Goal: Complete application form: Complete application form

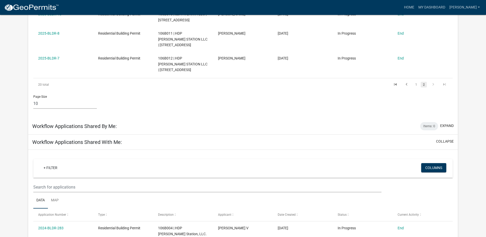
scroll to position [77, 0]
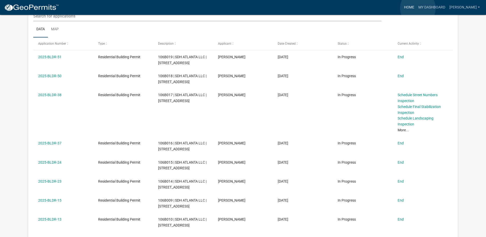
click at [417, 8] on link "Home" at bounding box center [409, 8] width 14 height 10
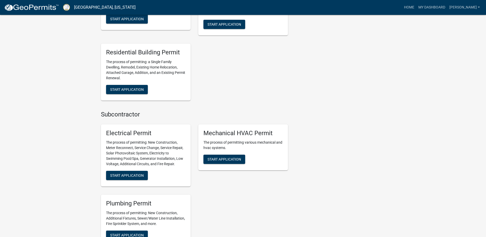
scroll to position [333, 0]
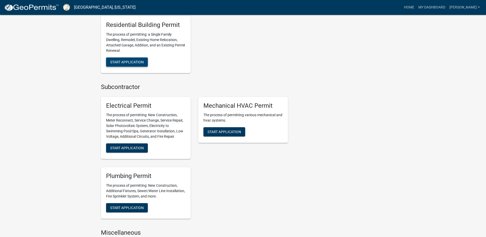
click at [137, 62] on span "Start Application" at bounding box center [127, 62] width 34 height 4
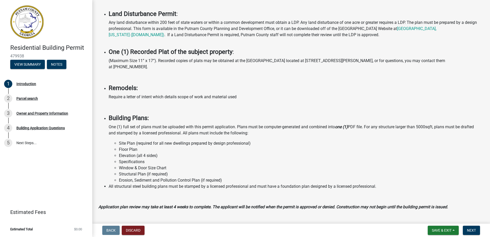
scroll to position [308, 0]
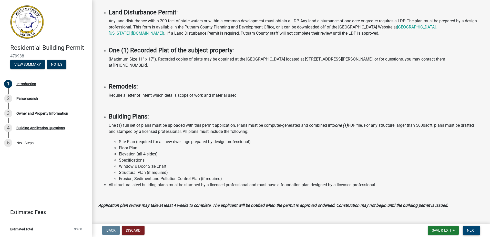
click at [474, 234] on button "Next" at bounding box center [471, 230] width 17 height 9
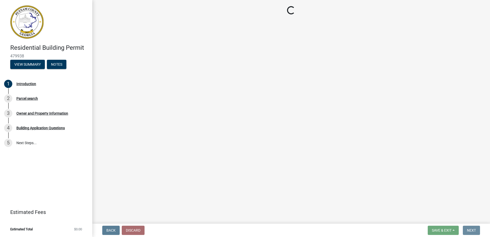
scroll to position [0, 0]
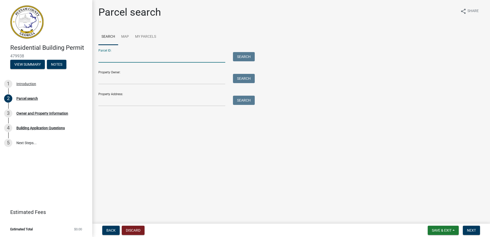
click at [113, 57] on input "Parcel ID:" at bounding box center [161, 57] width 127 height 11
type input "106b030"
click at [239, 54] on button "Search" at bounding box center [244, 56] width 22 height 9
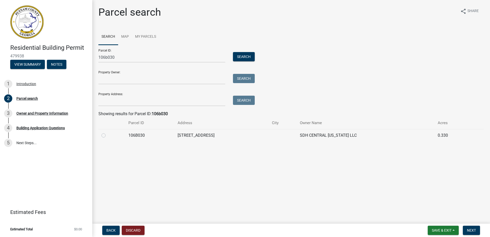
drag, startPoint x: 104, startPoint y: 134, endPoint x: 108, endPoint y: 134, distance: 4.1
click at [108, 132] on label at bounding box center [108, 132] width 0 height 0
click at [108, 134] on input "radio" at bounding box center [109, 133] width 3 height 3
radio input "true"
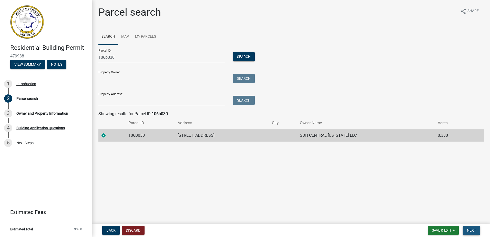
click at [474, 230] on span "Next" at bounding box center [471, 230] width 9 height 4
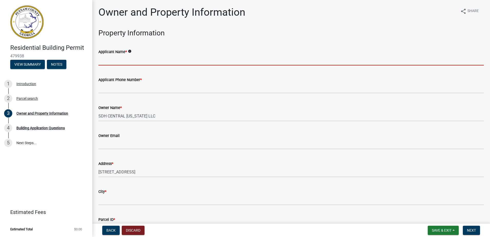
click at [124, 58] on input "Applicant Name *" at bounding box center [291, 60] width 386 height 11
type input "[PERSON_NAME]"
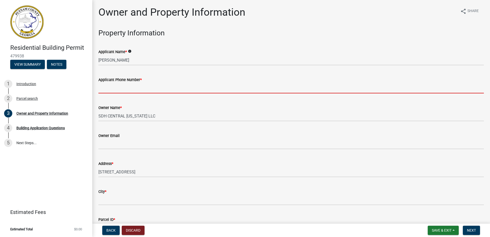
click at [121, 91] on input "Applicant Phone Number *" at bounding box center [291, 88] width 386 height 11
type input "7703668239"
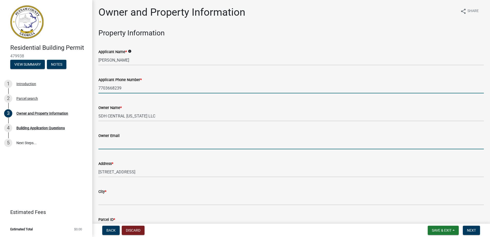
type input "[EMAIL_ADDRESS][DOMAIN_NAME]"
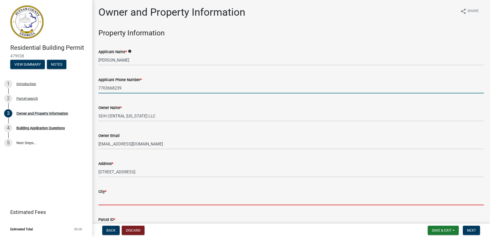
type input "Eatonton"
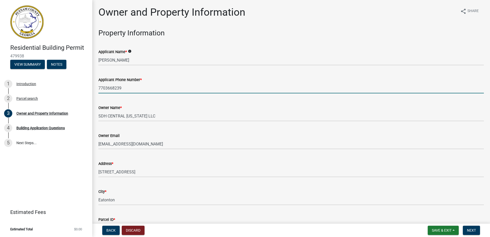
type input "[STREET_ADDRESS]"
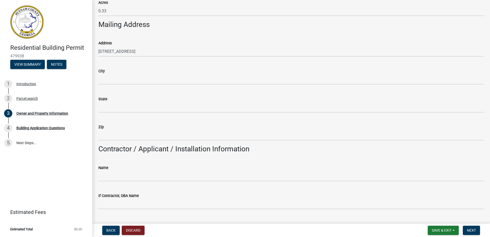
scroll to position [282, 0]
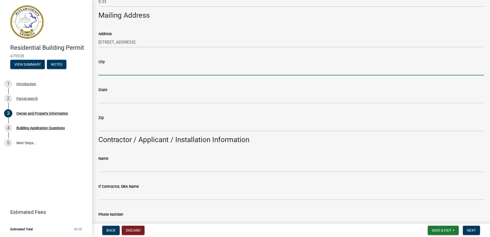
click at [124, 73] on input "City" at bounding box center [291, 70] width 386 height 11
click at [149, 62] on div "City" at bounding box center [291, 62] width 386 height 6
click at [124, 69] on input "[PERSON_NAME]" at bounding box center [291, 70] width 386 height 11
type input "Eatonton"
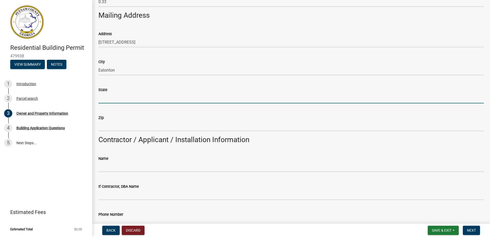
click at [112, 101] on input "State" at bounding box center [291, 98] width 386 height 11
type input "ga"
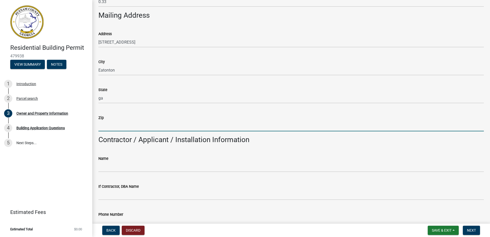
click at [101, 128] on input "Zip" at bounding box center [291, 126] width 386 height 11
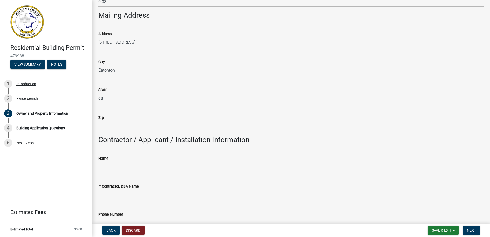
drag, startPoint x: 145, startPoint y: 38, endPoint x: 88, endPoint y: 42, distance: 57.8
click at [88, 42] on div "Residential Building Permit 479938 View Summary Notes 1 Introduction 2 Parcel s…" at bounding box center [245, 118] width 490 height 237
type input "[STREET_ADDRESS][US_STATE]"
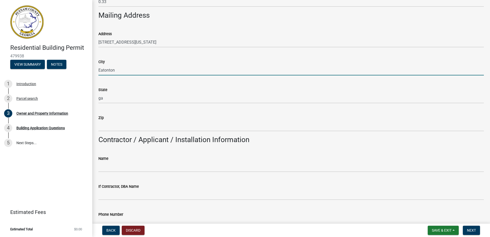
click at [115, 70] on input "Eatonton" at bounding box center [291, 70] width 386 height 11
drag, startPoint x: 118, startPoint y: 69, endPoint x: 77, endPoint y: 70, distance: 40.5
click at [77, 70] on div "Residential Building Permit 479938 View Summary Notes 1 Introduction 2 Parcel s…" at bounding box center [245, 118] width 490 height 237
type input "[PERSON_NAME]"
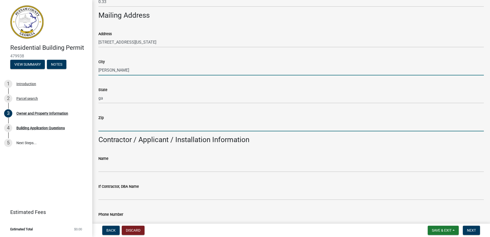
type input "30253"
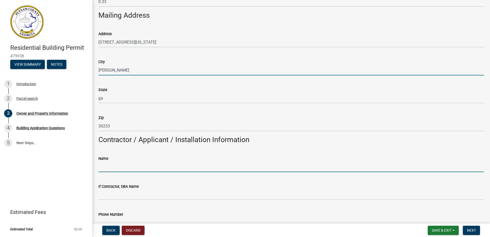
type input "[PERSON_NAME]"
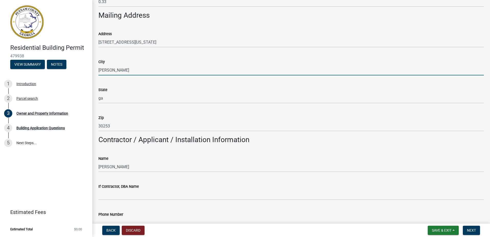
type input "7703668239"
type input "[STREET_ADDRESS][US_STATE]"
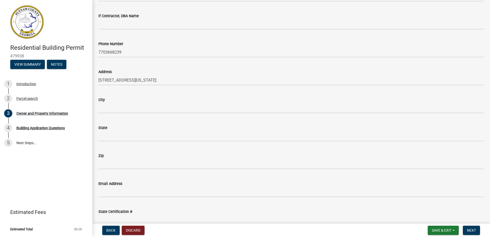
scroll to position [436, 0]
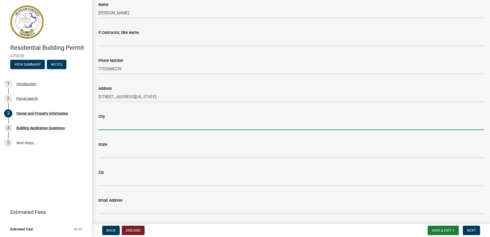
click at [126, 125] on input "City" at bounding box center [291, 124] width 386 height 11
type input "[PERSON_NAME]"
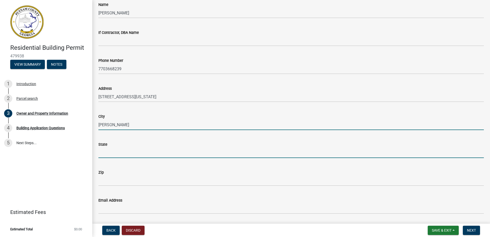
type input "GA"
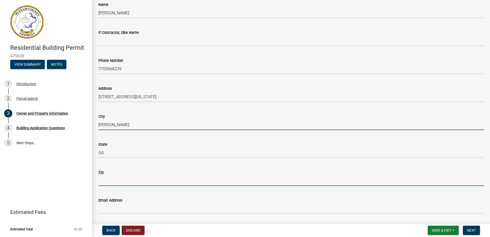
type input "30253"
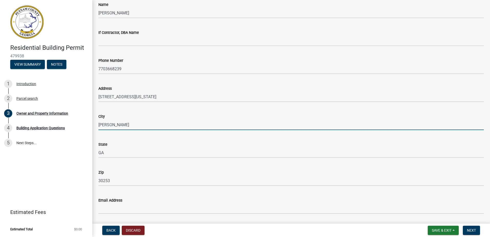
type input "[EMAIL_ADDRESS][DOMAIN_NAME]"
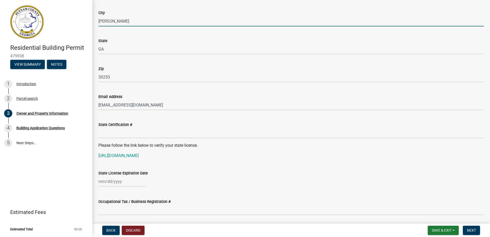
scroll to position [564, 0]
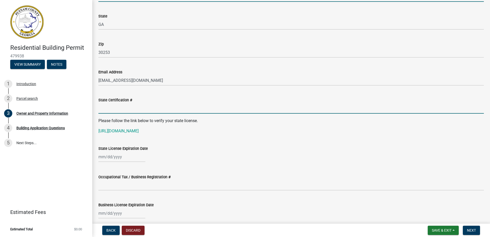
click at [140, 111] on input "State Certification #" at bounding box center [291, 108] width 386 height 11
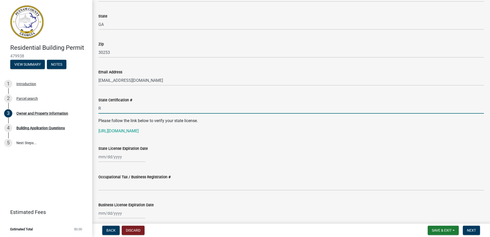
type input "RBQA008103"
select select "9"
select select "2025"
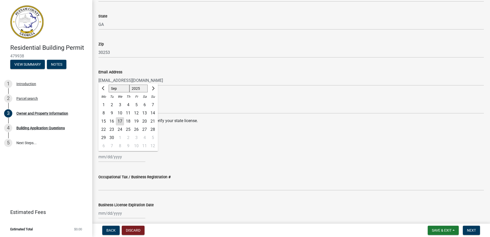
click at [113, 158] on div "[PERSON_NAME] Feb Mar Apr [PERSON_NAME][DATE] Oct Nov [DATE] 1526 1527 1528 152…" at bounding box center [121, 156] width 47 height 11
click at [121, 89] on select "Jan Feb Mar Apr May Jun [DATE] Aug Sep Oct Nov Dec" at bounding box center [119, 89] width 21 height 8
select select "6"
click at [109, 85] on select "Jan Feb Mar Apr May Jun [DATE] Aug Sep Oct Nov Dec" at bounding box center [119, 89] width 21 height 8
click at [106, 145] on div "30" at bounding box center [103, 146] width 8 height 8
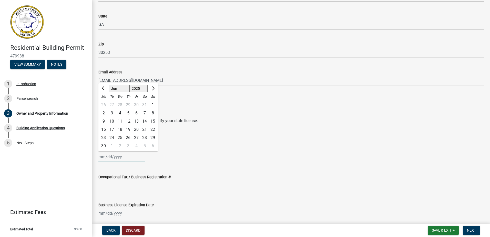
type input "[DATE]"
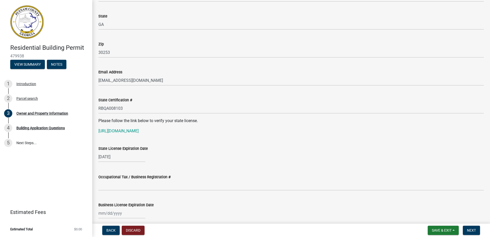
click at [119, 157] on div "[DATE]" at bounding box center [121, 156] width 47 height 11
select select "6"
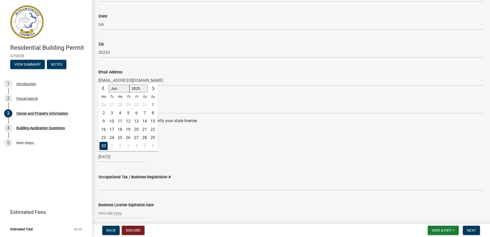
click at [142, 90] on select "1525 1526 1527 1528 1529 1530 1531 1532 1533 1534 1535 1536 1537 1538 1539 1540…" at bounding box center [138, 89] width 18 height 8
select select "2026"
click at [129, 85] on select "1525 1526 1527 1528 1529 1530 1531 1532 1533 1534 1535 1536 1537 1538 1539 1540…" at bounding box center [138, 89] width 18 height 8
click at [176, 154] on div "[DATE] [PERSON_NAME] Apr May Jun [DATE] Aug Sep Oct Nov [DATE] 1527 1528 1529 1…" at bounding box center [291, 156] width 386 height 11
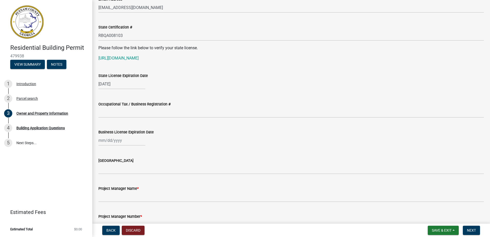
scroll to position [641, 0]
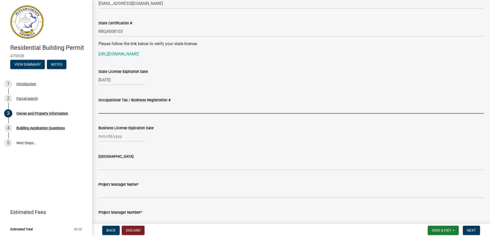
click at [106, 112] on input "Occupational Tax / Business Registration #" at bounding box center [291, 108] width 386 height 11
click at [118, 108] on input "Occupational Tax / Business Registration #" at bounding box center [291, 108] width 386 height 11
type input "201907"
click at [127, 139] on div at bounding box center [121, 136] width 47 height 11
select select "9"
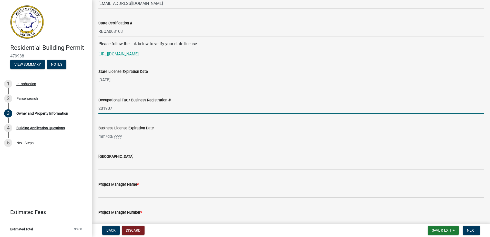
select select "2025"
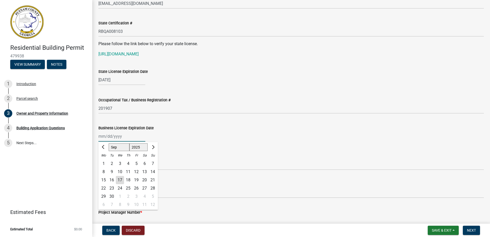
click at [118, 134] on input "Business License Expiration Date" at bounding box center [121, 136] width 47 height 11
click at [121, 148] on select "Jan Feb Mar Apr May Jun [DATE] Aug Sep Oct Nov Dec" at bounding box center [119, 147] width 21 height 8
select select "12"
click at [109, 143] on select "Jan Feb Mar Apr May Jun [DATE] Aug Sep Oct Nov Dec" at bounding box center [119, 147] width 21 height 8
click at [118, 195] on div "31" at bounding box center [120, 196] width 8 height 8
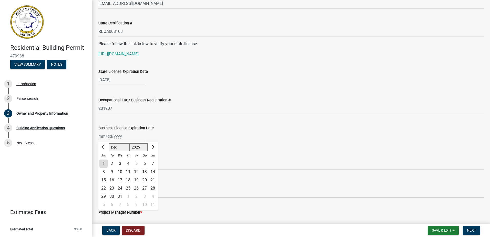
type input "[DATE]"
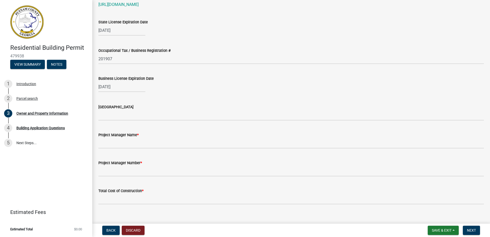
scroll to position [692, 0]
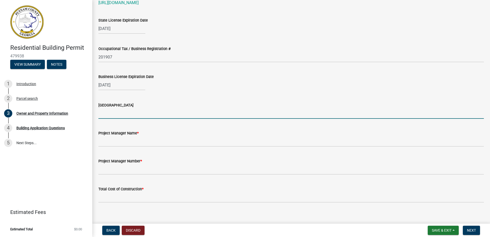
click at [130, 114] on input "[GEOGRAPHIC_DATA]" at bounding box center [291, 113] width 386 height 11
type input "[PERSON_NAME]"
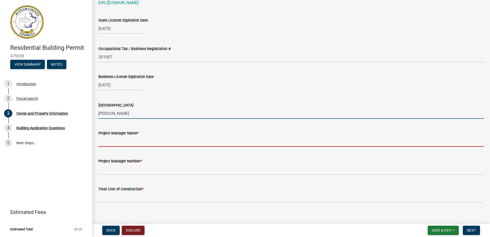
click at [126, 144] on input "Project Manager Name *" at bounding box center [291, 141] width 386 height 11
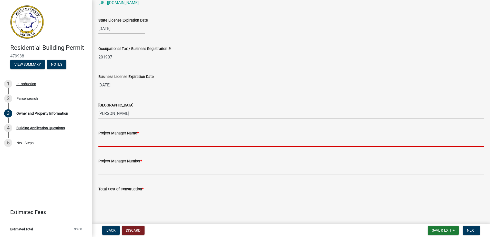
type input "[PERSON_NAME]"
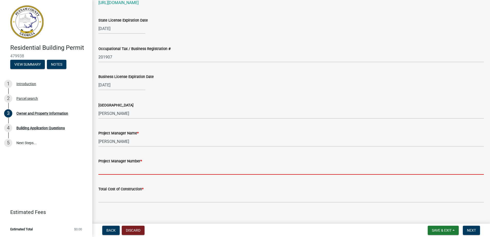
click at [125, 166] on input "Project Manager Number *" at bounding box center [291, 169] width 386 height 11
type input "7703668239"
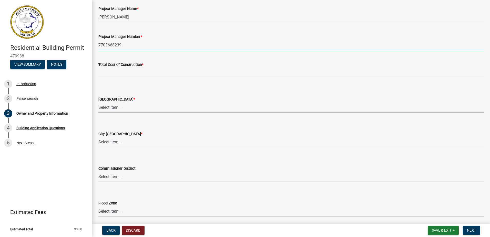
scroll to position [820, 0]
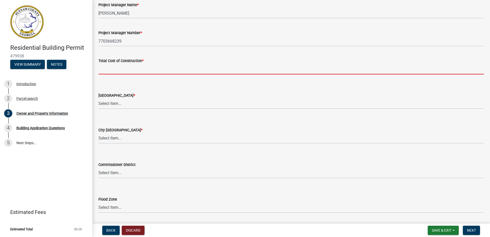
click at [105, 68] on input "text" at bounding box center [291, 69] width 386 height 11
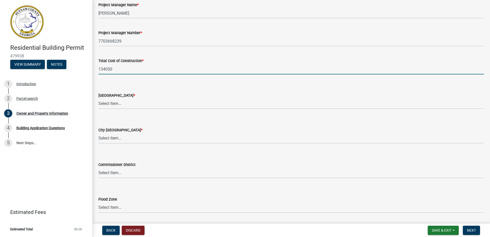
type input "134050"
click at [128, 105] on select "Select Item... AG-1 R-1R R-1 R-2 MHP RM-1 RM-3 C-1 C-2 I-M PUD N/A" at bounding box center [291, 103] width 386 height 11
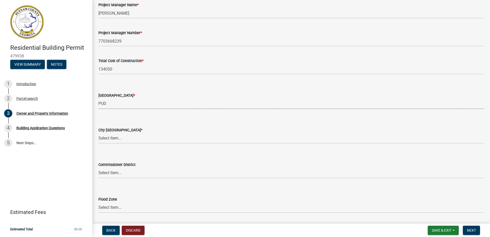
click at [98, 98] on select "Select Item... AG-1 R-1R R-1 R-2 MHP RM-1 RM-3 C-1 C-2 I-M PUD N/A" at bounding box center [291, 103] width 386 height 11
select select "af4fa47c-8bb5-4ba0-9393-e9f4e4358ca2"
click at [115, 138] on select "Select Item... A-1 A-2 R-1 R-2 R-3 R-4 MHP C-1 C-2 I-1 I-2 DB FH H-P N/A" at bounding box center [291, 138] width 386 height 11
click at [139, 147] on wm-data-entity-input "City Zoning District * Select Item... A-1 A-2 R-1 R-2 R-3 R-4 MHP C-1 C-2 I-1 I…" at bounding box center [291, 131] width 386 height 35
click at [113, 139] on select "Select Item... A-1 A-2 R-1 R-2 R-3 R-4 MHP C-1 C-2 I-1 I-2 DB FH H-P N/A" at bounding box center [291, 138] width 386 height 11
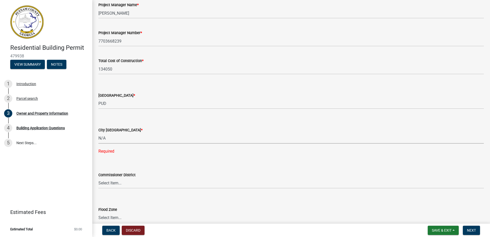
click at [98, 133] on select "Select Item... A-1 A-2 R-1 R-2 R-3 R-4 MHP C-1 C-2 I-1 I-2 DB FH H-P N/A" at bounding box center [291, 138] width 386 height 11
select select "83394b22-4a11-496c-8e5c-75ade2e72faf"
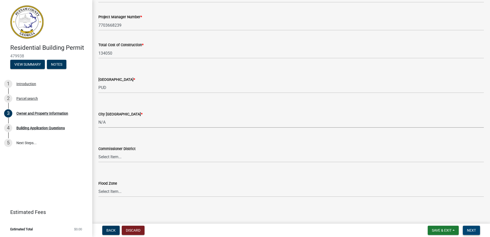
click at [473, 232] on span "Next" at bounding box center [471, 230] width 9 height 4
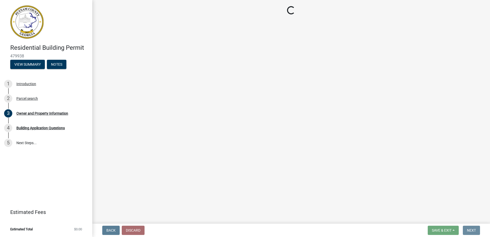
scroll to position [0, 0]
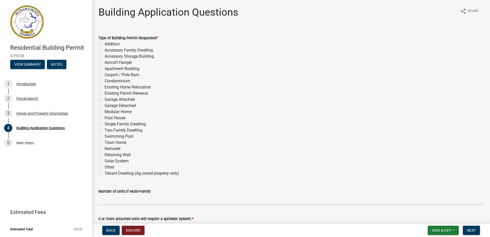
click at [105, 124] on label "Single Family Dwelling" at bounding box center [125, 124] width 41 height 6
click at [105, 124] on input "Single Family Dwelling" at bounding box center [106, 122] width 3 height 3
radio input "true"
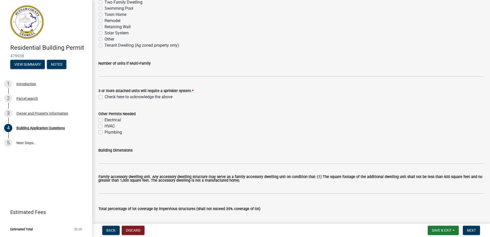
scroll to position [128, 0]
click at [105, 97] on label "Check here to acknowledge the above" at bounding box center [139, 97] width 68 height 6
click at [105, 97] on input "Check here to acknowledge the above" at bounding box center [106, 95] width 3 height 3
checkbox input "true"
click at [105, 120] on label "Electrical" at bounding box center [113, 120] width 16 height 6
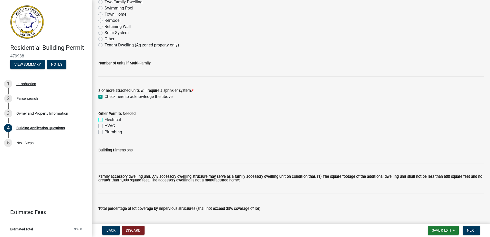
click at [105, 120] on input "Electrical" at bounding box center [106, 118] width 3 height 3
checkbox input "true"
checkbox input "false"
click at [105, 126] on label "HVAC" at bounding box center [110, 126] width 10 height 6
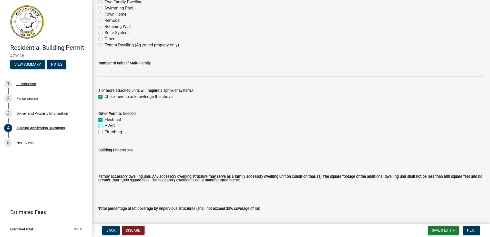
click at [105, 126] on input "HVAC" at bounding box center [106, 124] width 3 height 3
checkbox input "true"
click at [105, 131] on label "Plumbing" at bounding box center [113, 132] width 17 height 6
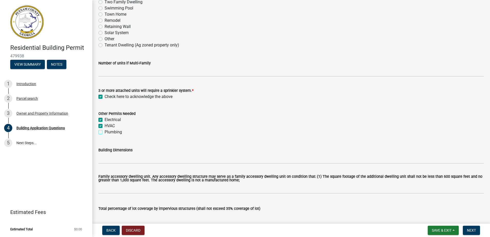
click at [105, 131] on input "Plumbing" at bounding box center [106, 130] width 3 height 3
checkbox input "true"
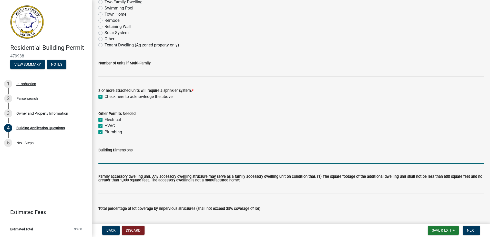
click at [108, 162] on input "Building Dimensions" at bounding box center [291, 158] width 386 height 11
type input "38x58"
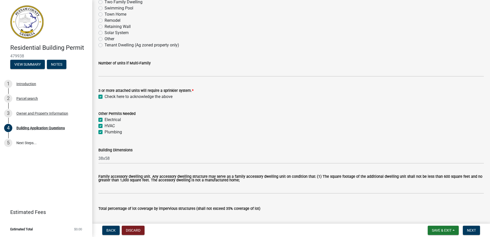
click at [177, 139] on wm-data-entity-input "Other Permits Needed Electrical HVAC Plumbing" at bounding box center [291, 121] width 386 height 35
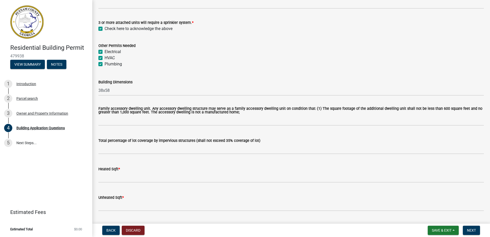
scroll to position [205, 0]
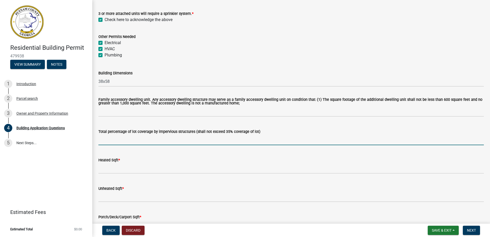
click at [113, 141] on input "text" at bounding box center [291, 140] width 386 height 11
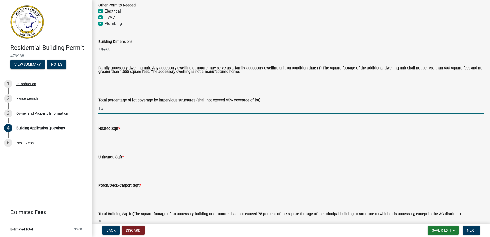
scroll to position [256, 0]
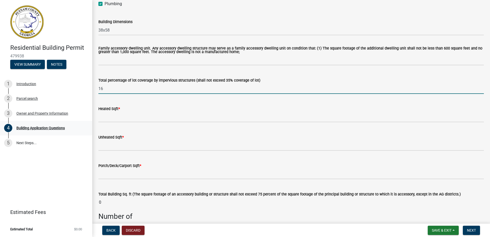
type input "16"
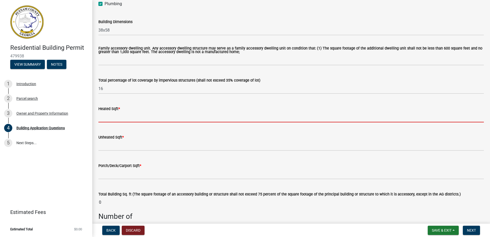
click at [102, 119] on input "text" at bounding box center [291, 117] width 386 height 11
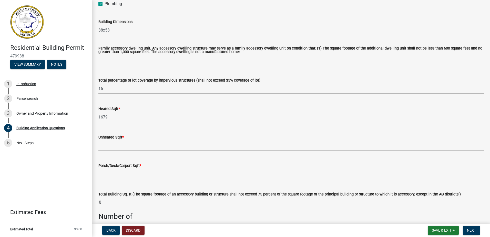
type input "1679"
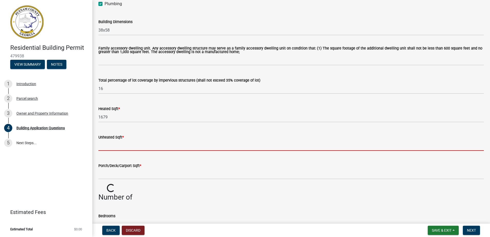
click at [100, 147] on input "text" at bounding box center [291, 145] width 386 height 11
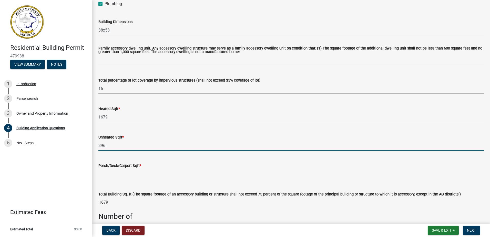
type input "396"
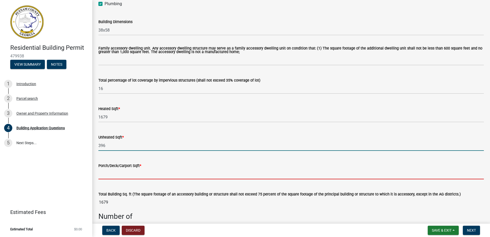
click at [116, 179] on input "text" at bounding box center [291, 174] width 386 height 11
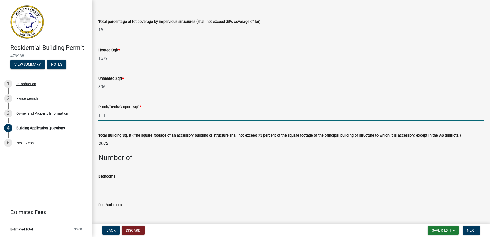
scroll to position [333, 0]
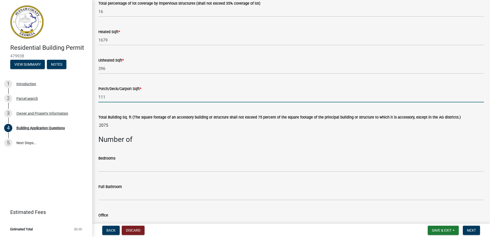
type input "111"
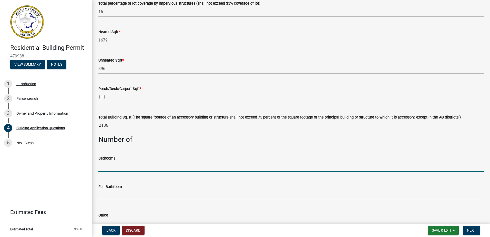
click at [107, 166] on input "text" at bounding box center [291, 166] width 386 height 11
type input "3"
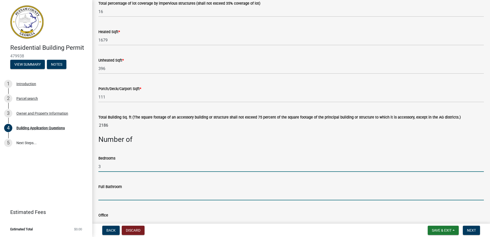
click at [139, 197] on input "text" at bounding box center [291, 195] width 386 height 11
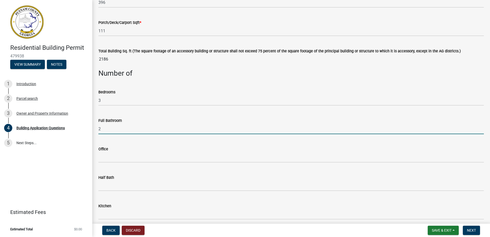
scroll to position [410, 0]
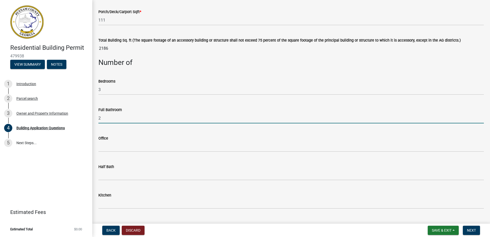
type input "2"
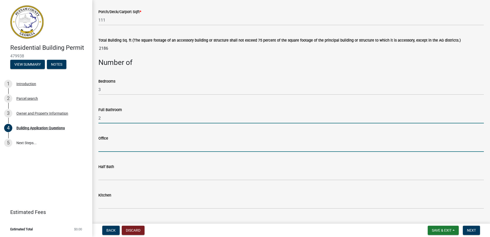
click at [120, 147] on input "text" at bounding box center [291, 146] width 386 height 11
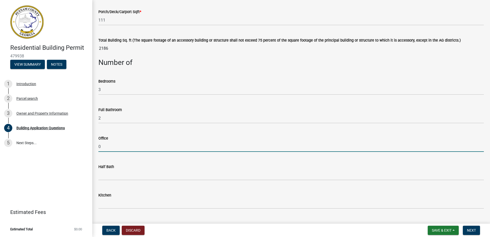
type input "0"
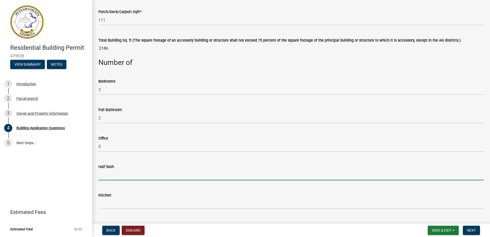
click at [110, 179] on input "text" at bounding box center [291, 175] width 386 height 11
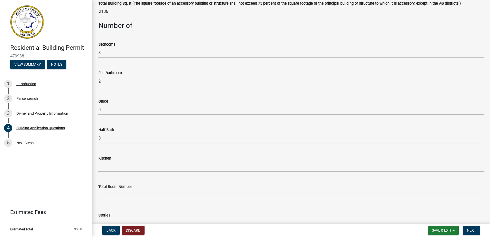
scroll to position [461, 0]
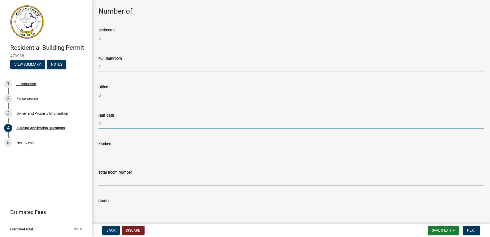
type input "0"
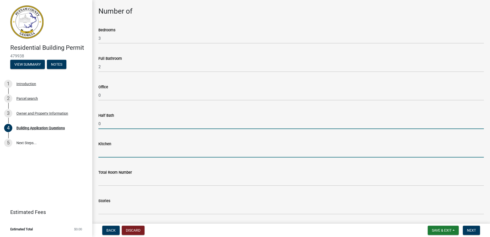
click at [109, 157] on input "text" at bounding box center [291, 152] width 386 height 11
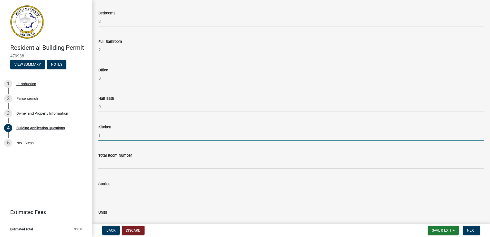
scroll to position [487, 0]
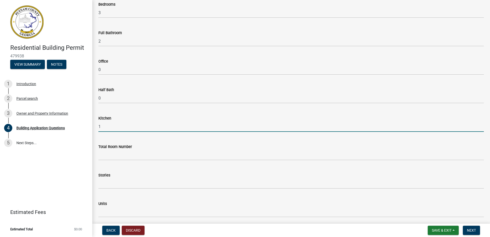
type input "1"
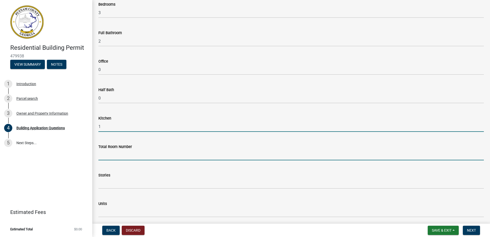
click at [108, 160] on input "text" at bounding box center [291, 155] width 386 height 11
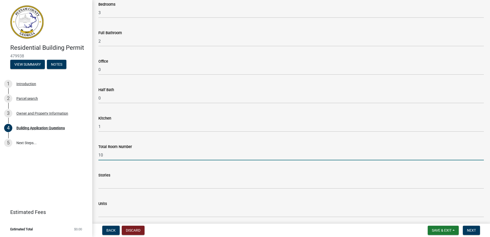
type input "10"
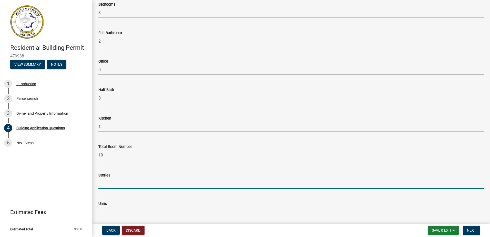
click at [116, 184] on input "text" at bounding box center [291, 183] width 386 height 11
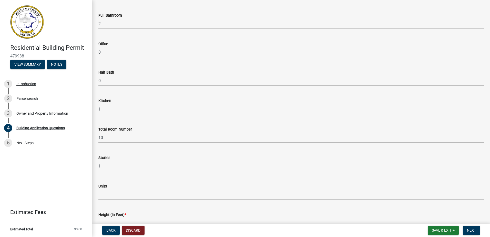
scroll to position [513, 0]
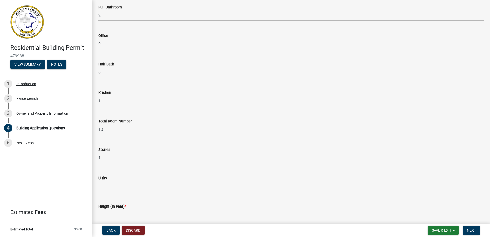
type input "1"
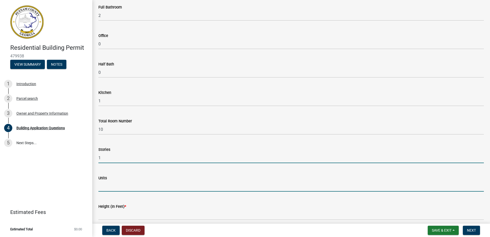
click at [105, 188] on input "text" at bounding box center [291, 186] width 386 height 11
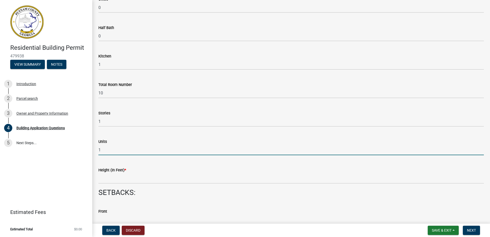
scroll to position [564, 0]
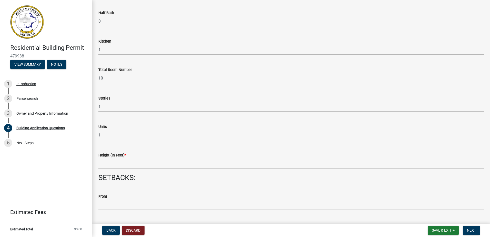
type input "1"
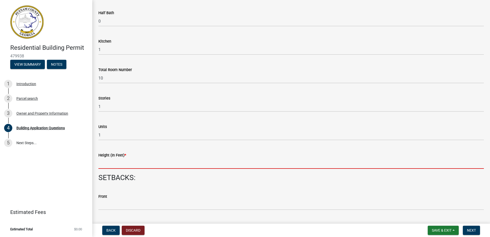
click at [116, 169] on input "text" at bounding box center [291, 163] width 386 height 11
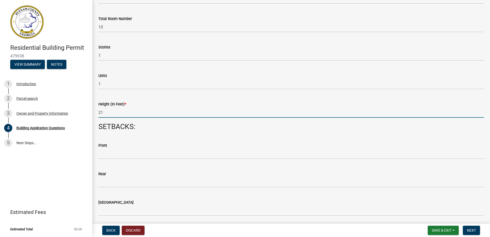
scroll to position [615, 0]
type input "21"
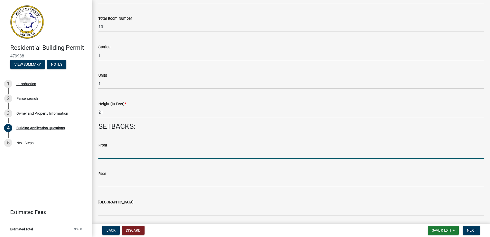
click at [113, 151] on input "text" at bounding box center [291, 153] width 386 height 11
type input "16"
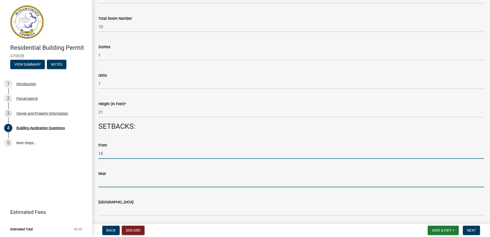
click at [101, 184] on input "text" at bounding box center [291, 182] width 386 height 11
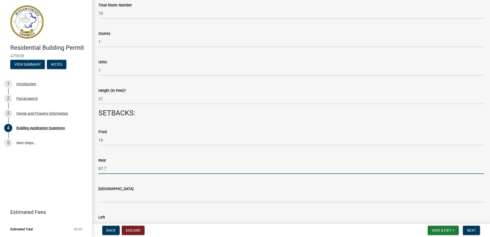
scroll to position [641, 0]
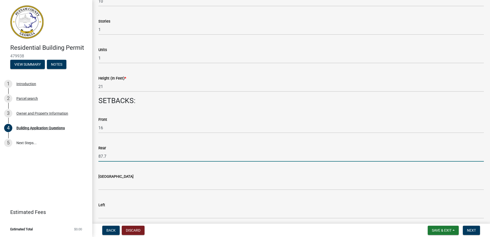
type input "87.7"
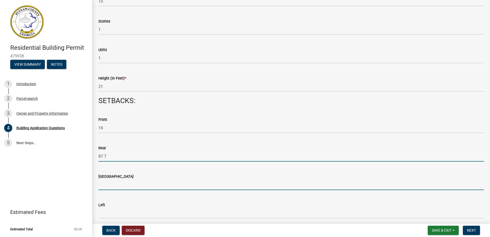
click at [117, 184] on input "text" at bounding box center [291, 184] width 386 height 11
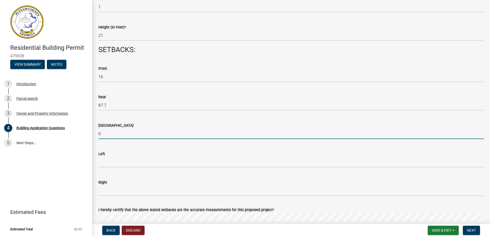
scroll to position [692, 0]
type input "0"
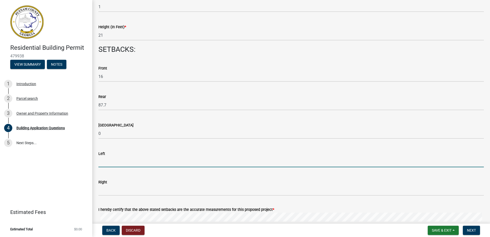
click at [108, 161] on input "text" at bounding box center [291, 162] width 386 height 11
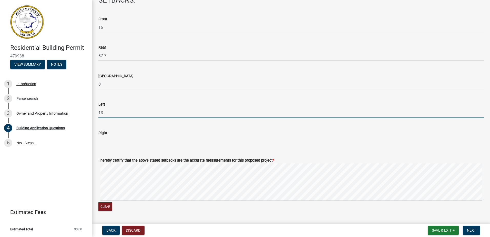
scroll to position [743, 0]
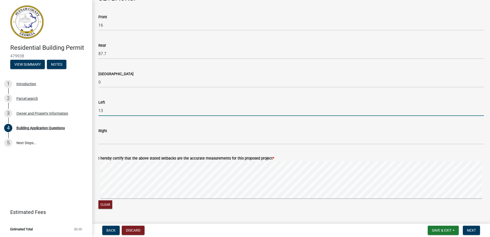
type input "13"
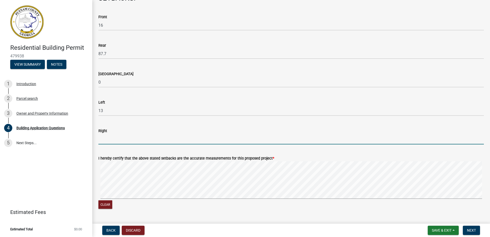
click at [109, 143] on input "text" at bounding box center [291, 139] width 386 height 11
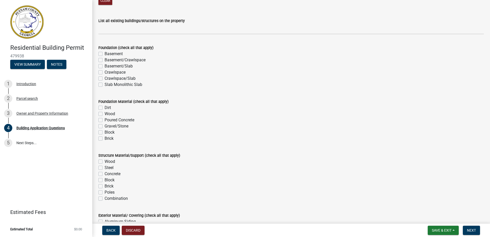
scroll to position [948, 0]
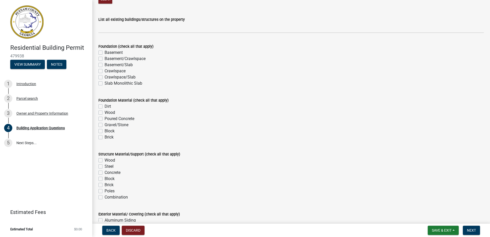
type input "32.4"
click at [105, 119] on label "Poured Concrete" at bounding box center [120, 119] width 30 height 6
click at [105, 119] on input "Poured Concrete" at bounding box center [106, 117] width 3 height 3
checkbox input "true"
checkbox input "false"
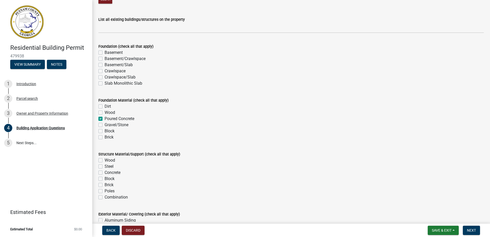
checkbox input "false"
checkbox input "true"
checkbox input "false"
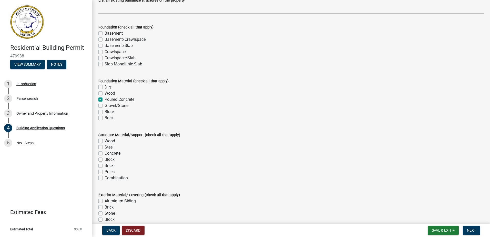
scroll to position [1000, 0]
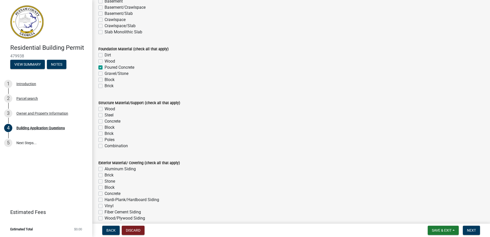
click at [105, 109] on label "Wood" at bounding box center [110, 109] width 11 height 6
click at [105, 109] on input "Wood" at bounding box center [106, 107] width 3 height 3
checkbox input "true"
checkbox input "false"
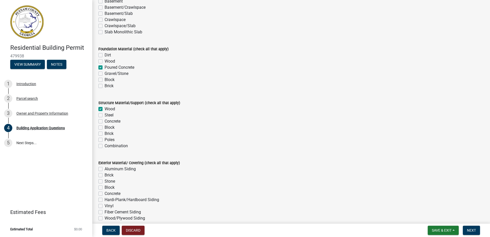
checkbox input "false"
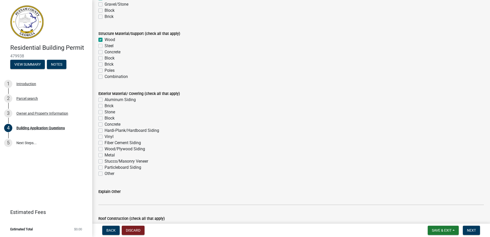
scroll to position [1077, 0]
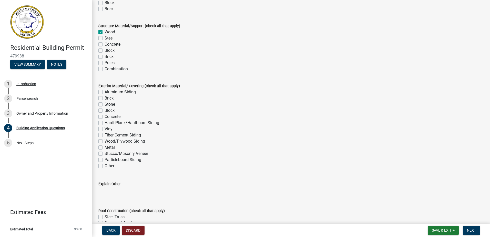
click at [105, 104] on label "Stone" at bounding box center [110, 104] width 11 height 6
click at [105, 104] on input "Stone" at bounding box center [106, 102] width 3 height 3
checkbox input "true"
checkbox input "false"
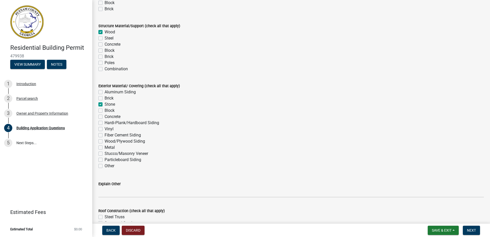
checkbox input "true"
checkbox input "false"
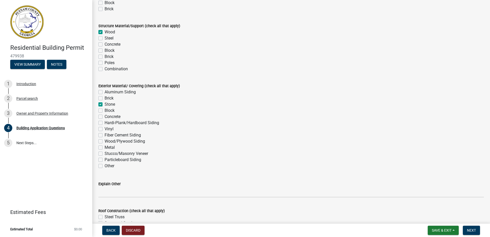
checkbox input "false"
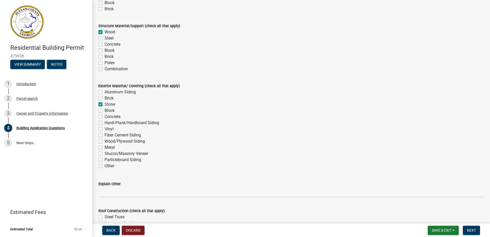
checkbox input "false"
click at [105, 136] on label "Fiber Cement Siding" at bounding box center [123, 135] width 36 height 6
click at [105, 135] on input "Fiber Cement Siding" at bounding box center [106, 133] width 3 height 3
checkbox input "true"
checkbox input "false"
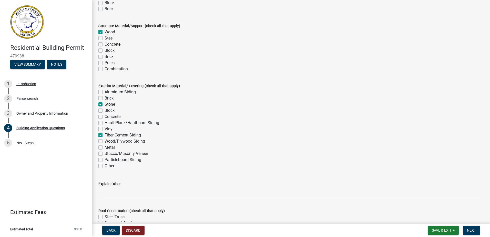
checkbox input "false"
checkbox input "true"
checkbox input "false"
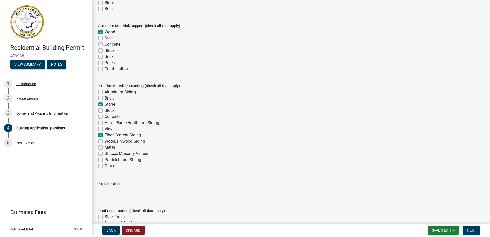
checkbox input "false"
checkbox input "true"
checkbox input "false"
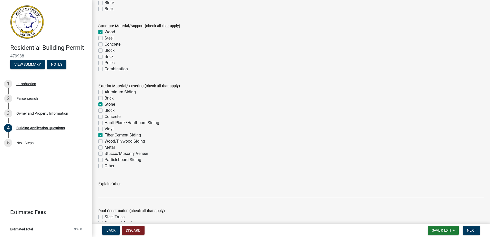
checkbox input "false"
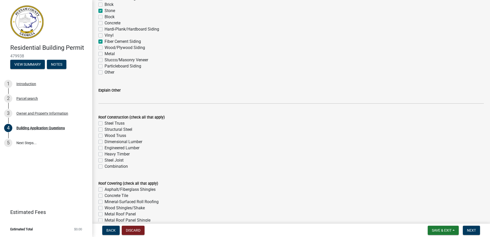
scroll to position [1179, 0]
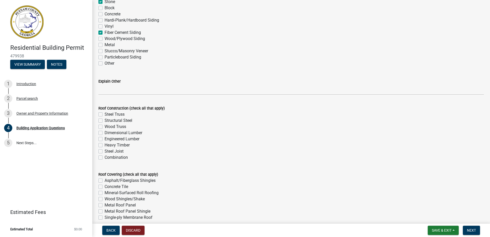
click at [105, 126] on label "Wood Truss" at bounding box center [116, 127] width 22 height 6
click at [105, 126] on input "Wood Truss" at bounding box center [106, 125] width 3 height 3
checkbox input "true"
checkbox input "false"
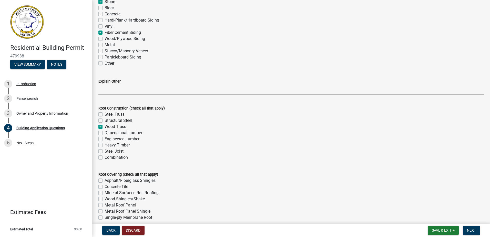
checkbox input "true"
checkbox input "false"
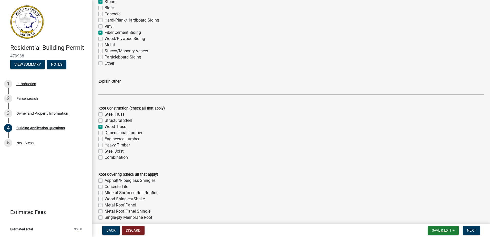
checkbox input "false"
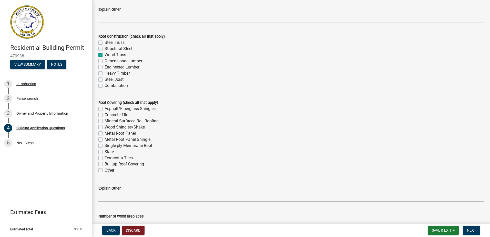
scroll to position [1256, 0]
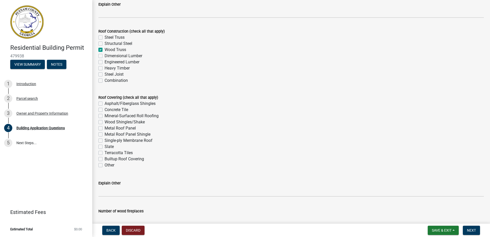
click at [105, 103] on label "Asphalt/Fiberglass Shingles" at bounding box center [130, 103] width 51 height 6
click at [105, 103] on input "Asphalt/Fiberglass Shingles" at bounding box center [106, 101] width 3 height 3
checkbox input "true"
checkbox input "false"
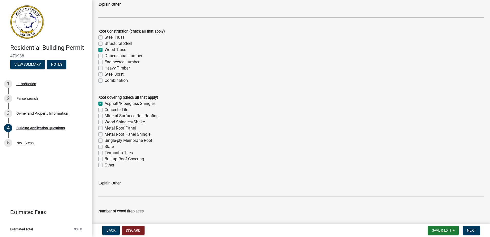
checkbox input "false"
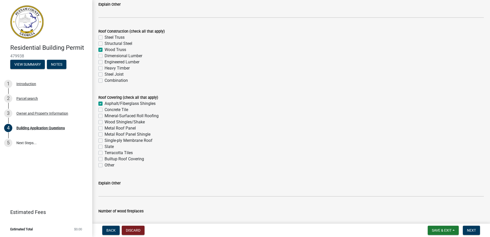
checkbox input "false"
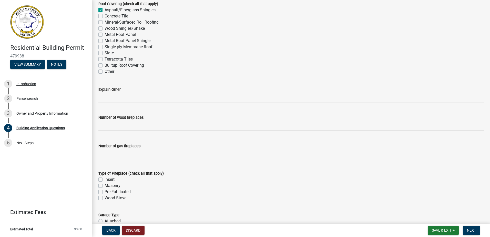
scroll to position [1359, 0]
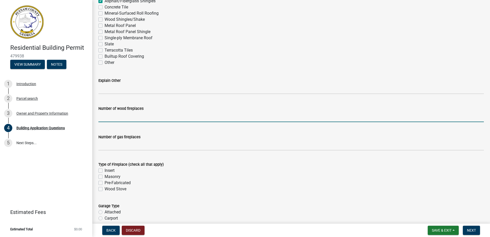
click at [107, 118] on input "text" at bounding box center [291, 117] width 386 height 11
type input "0"
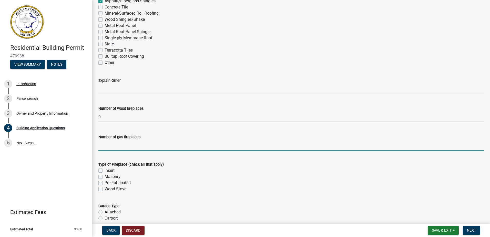
click at [105, 147] on input "text" at bounding box center [291, 145] width 386 height 11
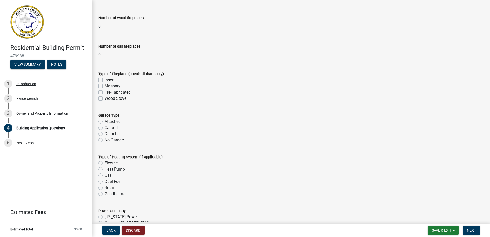
scroll to position [1461, 0]
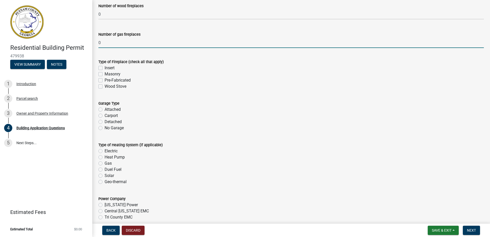
type input "0"
click at [105, 110] on label "Attached" at bounding box center [113, 109] width 16 height 6
click at [105, 110] on input "Attached" at bounding box center [106, 107] width 3 height 3
radio input "true"
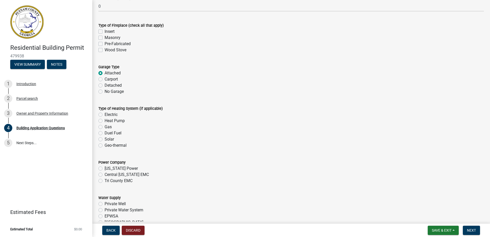
scroll to position [1512, 0]
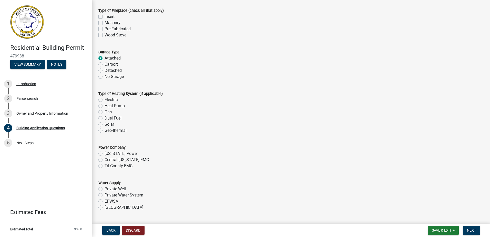
click at [105, 107] on label "Heat Pump" at bounding box center [115, 106] width 20 height 6
click at [105, 106] on input "Heat Pump" at bounding box center [106, 104] width 3 height 3
radio input "true"
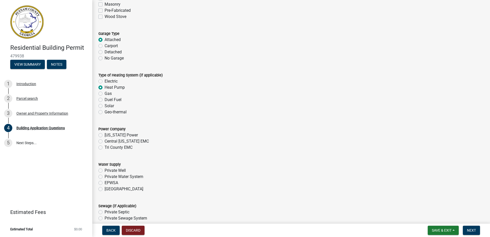
scroll to position [1564, 0]
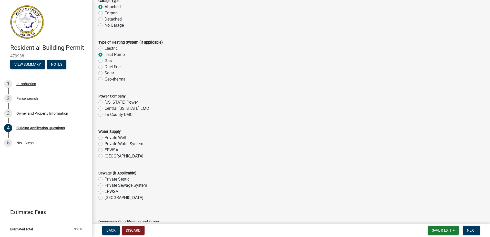
click at [105, 115] on label "Tri County EMC" at bounding box center [119, 115] width 28 height 6
click at [105, 115] on input "Tri County EMC" at bounding box center [106, 113] width 3 height 3
radio input "true"
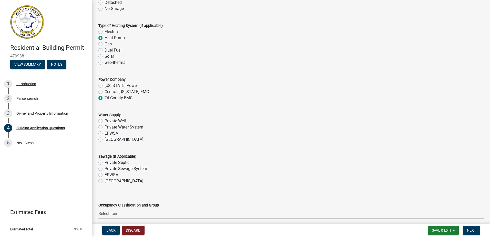
scroll to position [1589, 0]
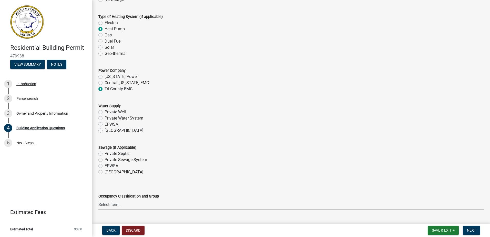
click at [105, 130] on label "[GEOGRAPHIC_DATA]" at bounding box center [124, 130] width 39 height 6
click at [105, 130] on input "[GEOGRAPHIC_DATA]" at bounding box center [106, 128] width 3 height 3
radio input "true"
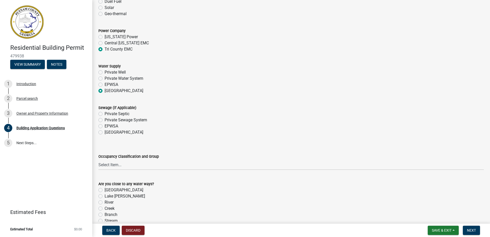
scroll to position [1640, 0]
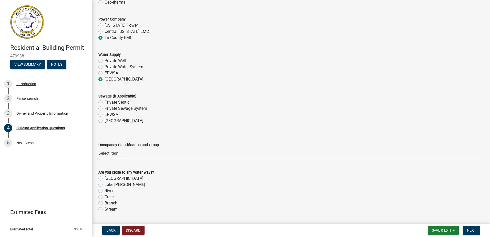
click at [105, 122] on label "[GEOGRAPHIC_DATA]" at bounding box center [124, 121] width 39 height 6
click at [105, 121] on input "[GEOGRAPHIC_DATA]" at bounding box center [106, 119] width 3 height 3
radio input "true"
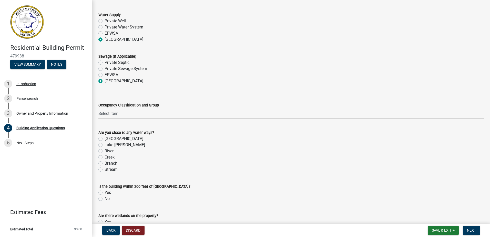
scroll to position [1692, 0]
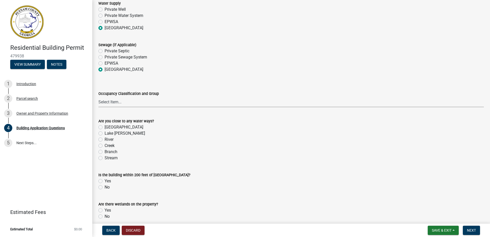
click at [122, 105] on select "Select Item... A-1 A-2 A-3 A-4 A-5 B M E F-1 F-2 R-1 R-2 R-3 R-4 H-1 H-2 H-4 H-…" at bounding box center [291, 102] width 386 height 11
click at [98, 97] on select "Select Item... A-1 A-2 A-3 A-4 A-5 B M E F-1 F-2 R-1 R-2 R-3 R-4 H-1 H-2 H-4 H-…" at bounding box center [291, 102] width 386 height 11
select select "2ec94193-6885-4dbb-8fbc-a6ee81e417fe"
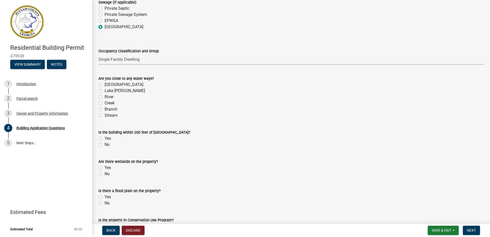
scroll to position [1743, 0]
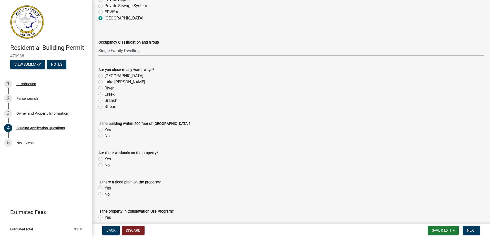
click at [105, 138] on label "No" at bounding box center [107, 136] width 5 height 6
click at [105, 136] on input "No" at bounding box center [106, 134] width 3 height 3
radio input "true"
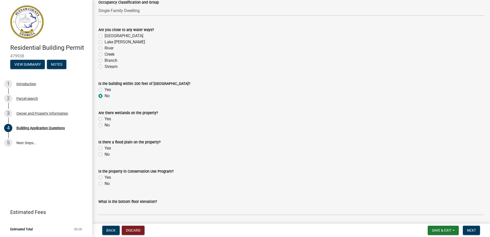
scroll to position [1794, 0]
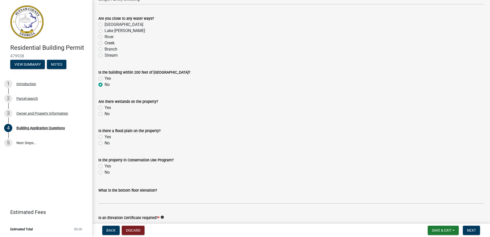
click at [105, 115] on label "No" at bounding box center [107, 114] width 5 height 6
click at [105, 114] on input "No" at bounding box center [106, 112] width 3 height 3
radio input "true"
click at [105, 144] on label "No" at bounding box center [107, 143] width 5 height 6
click at [105, 143] on input "No" at bounding box center [106, 141] width 3 height 3
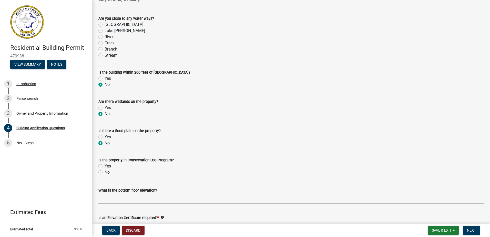
radio input "true"
click at [105, 173] on label "No" at bounding box center [107, 172] width 5 height 6
click at [105, 173] on input "No" at bounding box center [106, 170] width 3 height 3
radio input "true"
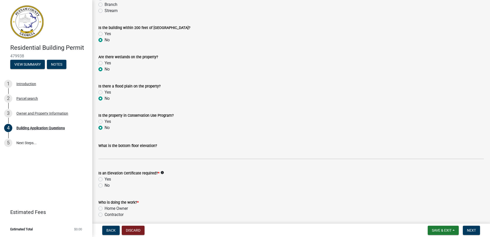
scroll to position [1871, 0]
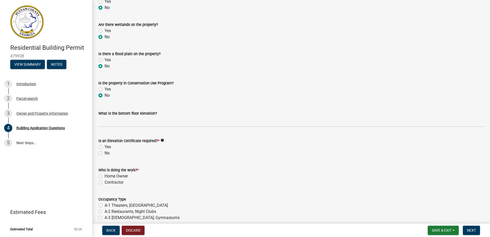
click at [105, 153] on label "No" at bounding box center [107, 153] width 5 height 6
click at [105, 153] on input "No" at bounding box center [106, 151] width 3 height 3
radio input "true"
click at [105, 182] on label "Contractor" at bounding box center [114, 182] width 19 height 6
click at [105, 182] on input "Contractor" at bounding box center [106, 180] width 3 height 3
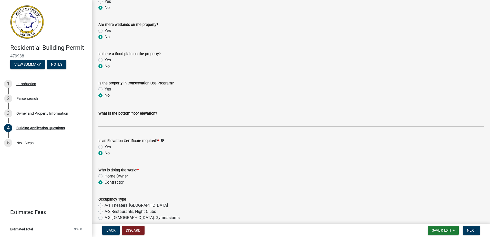
radio input "true"
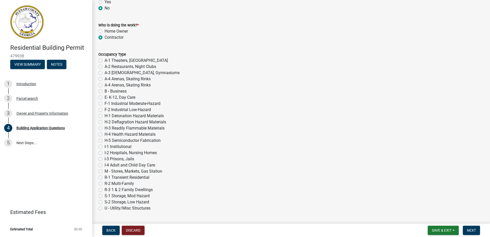
scroll to position [2025, 0]
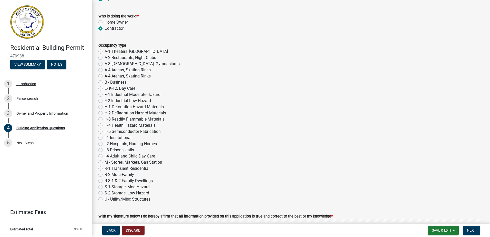
click at [105, 180] on label "R-3 1 & 2 Family Dwellings" at bounding box center [129, 181] width 48 height 6
click at [105, 180] on input "R-3 1 & 2 Family Dwellings" at bounding box center [106, 179] width 3 height 3
radio input "true"
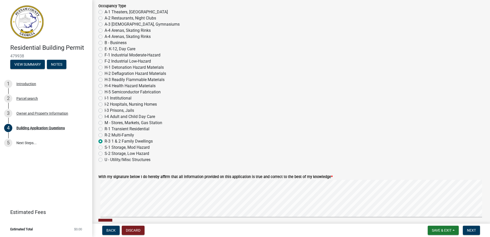
scroll to position [2102, 0]
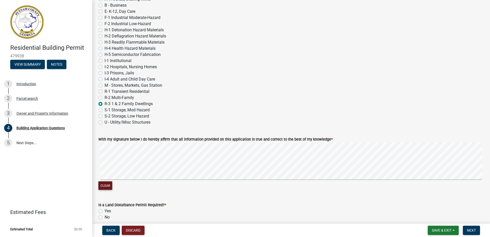
click at [105, 188] on button "Clear" at bounding box center [105, 185] width 14 height 8
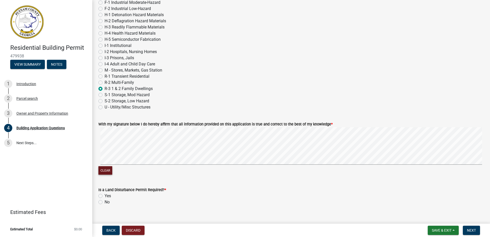
scroll to position [2125, 0]
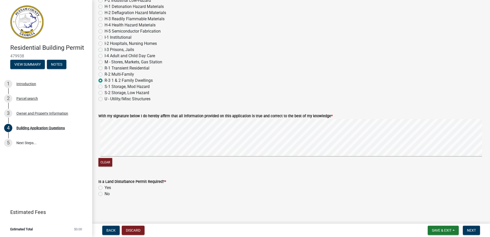
click at [99, 196] on div "No" at bounding box center [291, 194] width 386 height 6
click at [105, 193] on label "No" at bounding box center [107, 194] width 5 height 6
click at [105, 193] on input "No" at bounding box center [106, 192] width 3 height 3
radio input "true"
drag, startPoint x: 470, startPoint y: 231, endPoint x: 148, endPoint y: 171, distance: 328.2
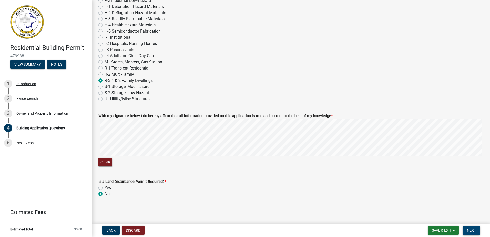
click at [470, 231] on span "Next" at bounding box center [471, 230] width 9 height 4
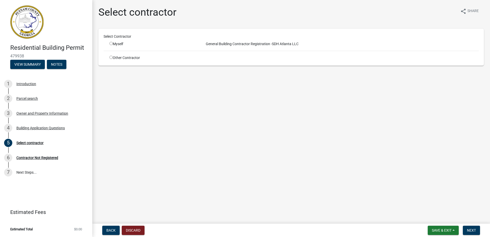
click at [111, 44] on input "radio" at bounding box center [110, 43] width 3 height 3
radio input "true"
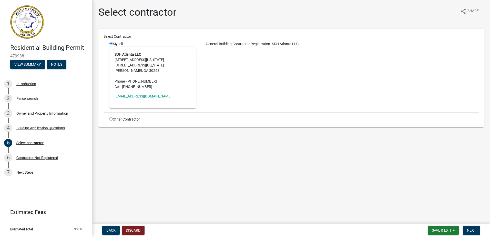
click at [230, 73] on div "General Building Contractor Registration - SDH Atlanta LLC" at bounding box center [341, 74] width 283 height 67
click at [478, 230] on button "Next" at bounding box center [471, 230] width 17 height 9
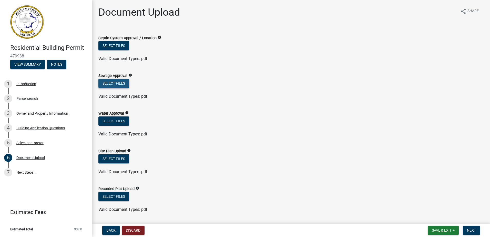
click at [116, 86] on button "Select files" at bounding box center [113, 83] width 31 height 9
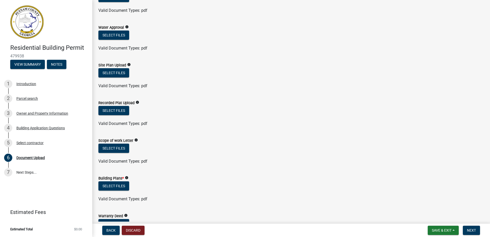
scroll to position [77, 0]
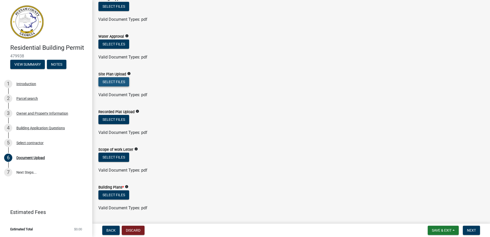
click at [103, 80] on button "Select files" at bounding box center [113, 81] width 31 height 9
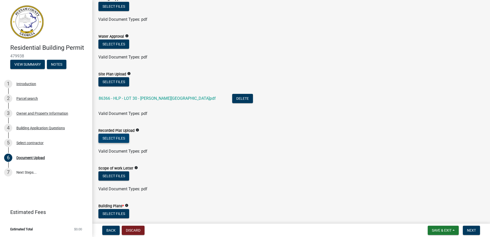
click at [114, 138] on button "Select files" at bounding box center [113, 138] width 31 height 9
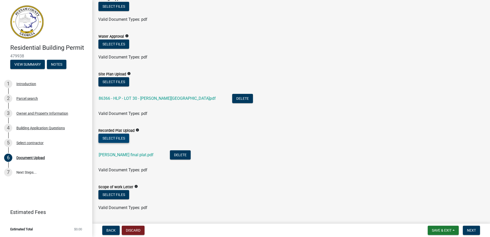
click at [108, 136] on button "Select files" at bounding box center [113, 138] width 31 height 9
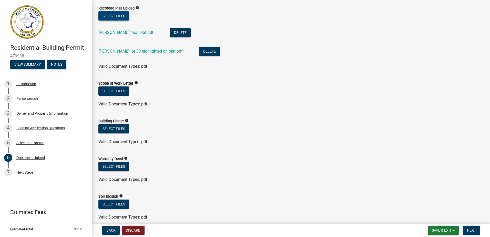
scroll to position [205, 0]
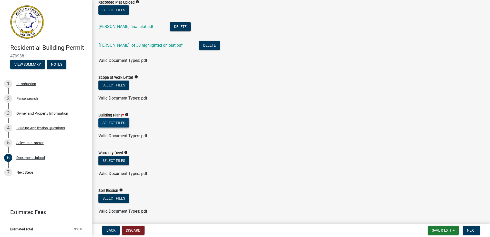
click at [103, 126] on button "Select files" at bounding box center [113, 122] width 31 height 9
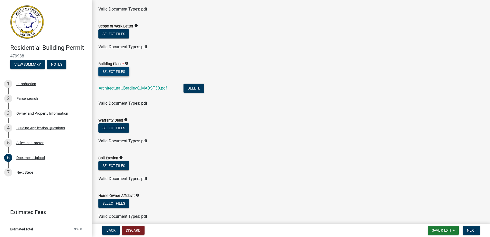
scroll to position [282, 0]
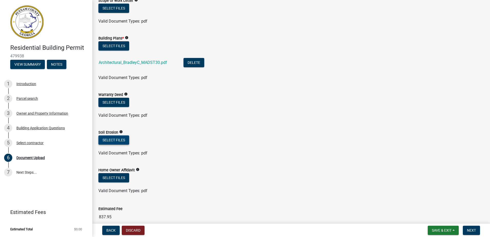
click at [111, 139] on button "Select files" at bounding box center [113, 139] width 31 height 9
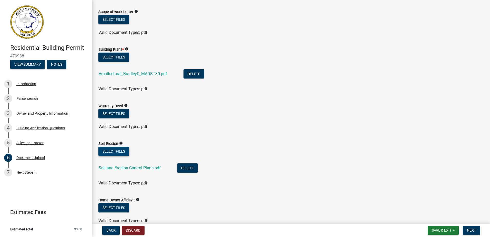
scroll to position [262, 0]
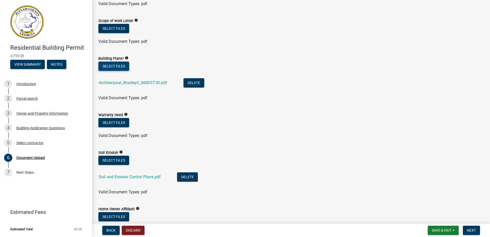
click at [113, 66] on button "Select files" at bounding box center [113, 66] width 31 height 9
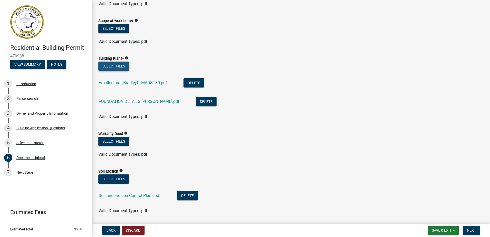
click at [115, 68] on button "Select files" at bounding box center [113, 66] width 31 height 9
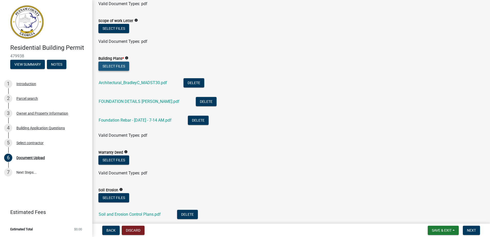
click at [116, 66] on button "Select files" at bounding box center [113, 66] width 31 height 9
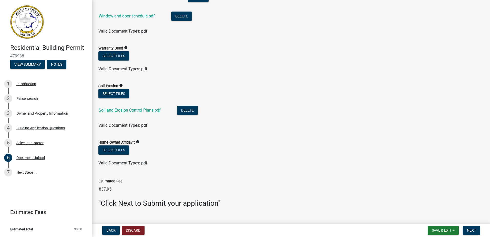
scroll to position [395, 0]
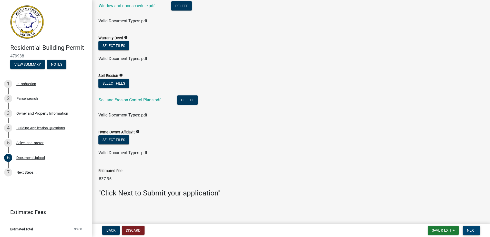
click at [474, 226] on button "Next" at bounding box center [471, 230] width 17 height 9
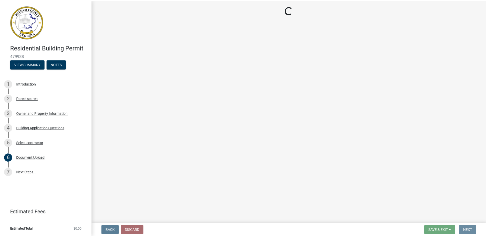
scroll to position [0, 0]
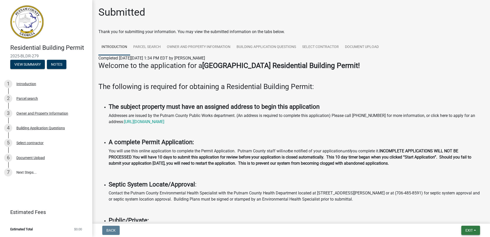
click at [470, 233] on button "Exit" at bounding box center [470, 230] width 19 height 9
click at [459, 215] on button "Save & Exit" at bounding box center [459, 217] width 41 height 12
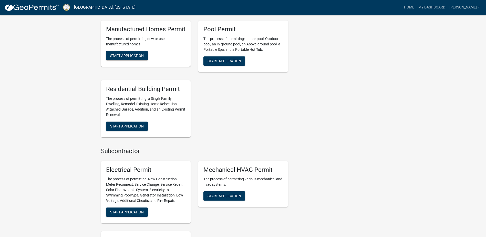
scroll to position [308, 0]
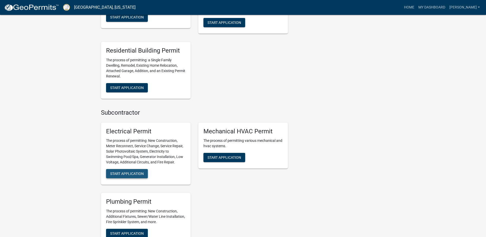
click at [141, 175] on span "Start Application" at bounding box center [127, 173] width 34 height 4
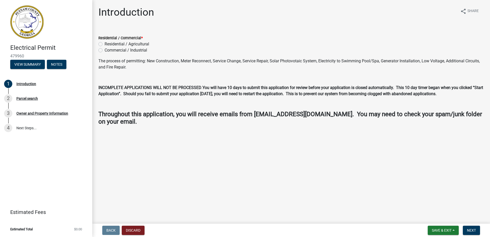
click at [105, 44] on label "Residential / Agricultural" at bounding box center [127, 44] width 45 height 6
click at [105, 44] on input "Residential / Agricultural" at bounding box center [106, 42] width 3 height 3
radio input "true"
click at [477, 232] on button "Next" at bounding box center [471, 230] width 17 height 9
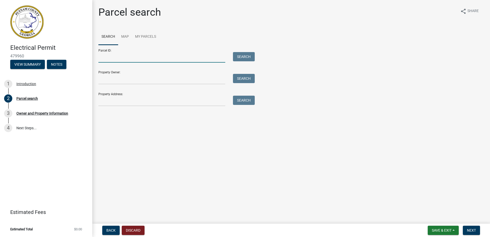
click at [107, 55] on input "Parcel ID:" at bounding box center [161, 57] width 127 height 11
type input "106b030"
click at [250, 56] on button "Search" at bounding box center [244, 56] width 22 height 9
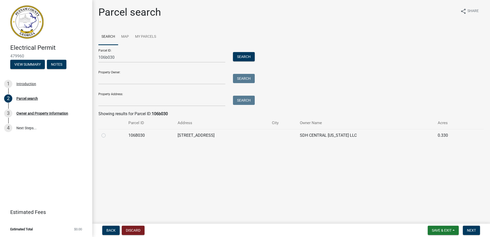
click at [108, 132] on label at bounding box center [108, 132] width 0 height 0
click at [108, 136] on input "radio" at bounding box center [109, 133] width 3 height 3
radio input "true"
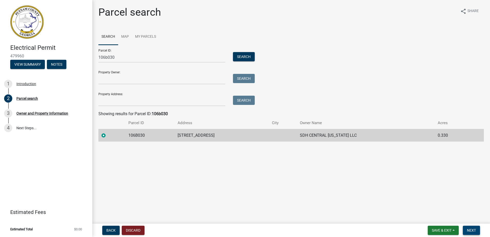
click at [470, 228] on button "Next" at bounding box center [471, 230] width 17 height 9
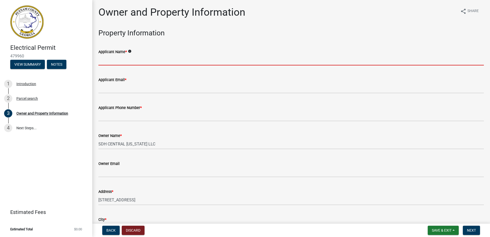
click at [132, 60] on input "Applicant Name *" at bounding box center [291, 60] width 386 height 11
type input "[PERSON_NAME]"
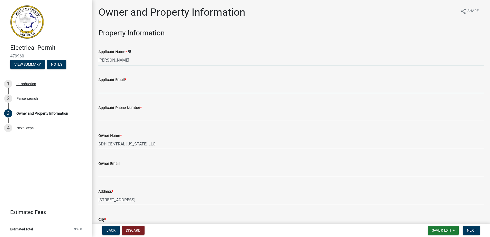
type input "[PERSON_NAME][EMAIL_ADDRESS][DOMAIN_NAME]"
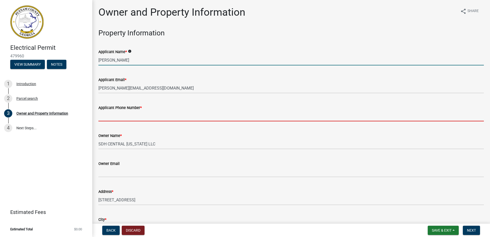
type input "7706706718"
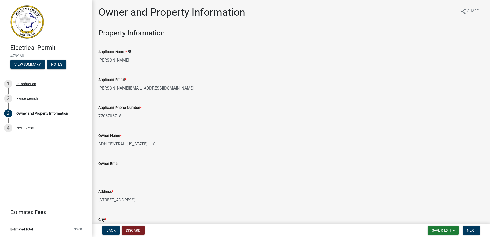
type input "Eatonton"
type input "[STREET_ADDRESS][PERSON_NAME]"
type input "[PERSON_NAME][GEOGRAPHIC_DATA]"
type input "GA"
type input "30115"
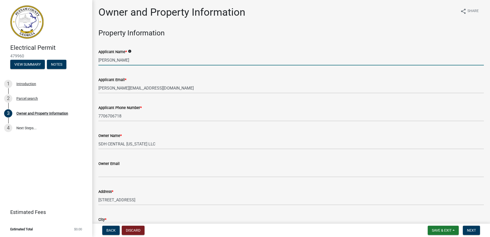
type input "Dover Electric"
type input "7706706718"
type input "[STREET_ADDRESS][PERSON_NAME]"
type input "[PERSON_NAME][GEOGRAPHIC_DATA]"
type input "GA"
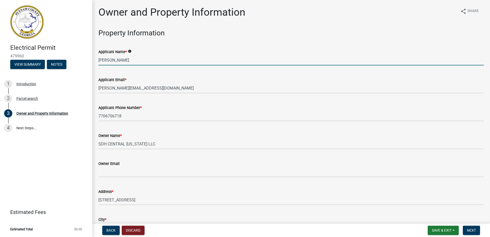
type input "30253"
type input "[PERSON_NAME][EMAIL_ADDRESS][DOMAIN_NAME]"
type input "EN216393"
type input "[DATE]"
type input "25-00094"
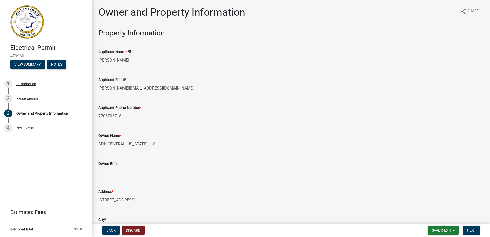
type input "[DATE]"
type input "[PERSON_NAME][GEOGRAPHIC_DATA]"
type input "[PERSON_NAME]"
type input "[PHONE_NUMBER]"
select select "9"
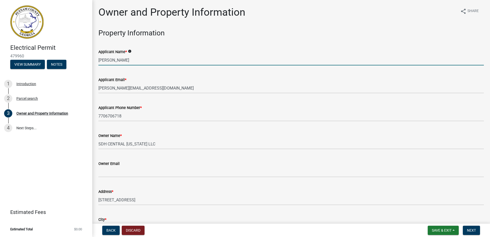
select select "2025"
select select "9"
select select "2025"
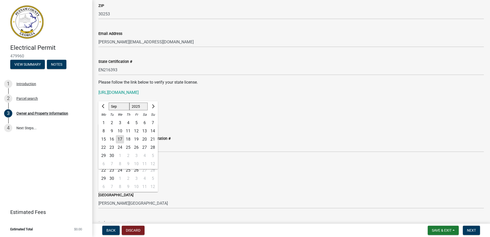
scroll to position [636, 0]
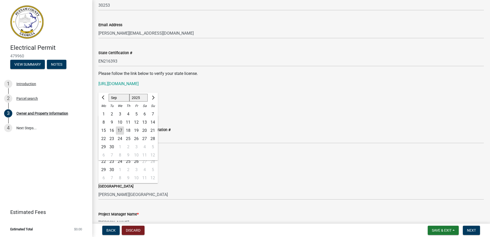
click at [236, 99] on div "State License Expiration Date" at bounding box center [291, 101] width 386 height 6
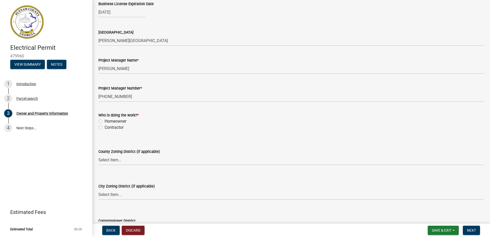
scroll to position [816, 0]
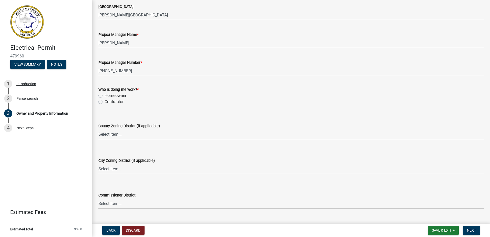
click at [105, 102] on label "Contractor" at bounding box center [114, 102] width 19 height 6
click at [105, 102] on input "Contractor" at bounding box center [106, 100] width 3 height 3
radio input "true"
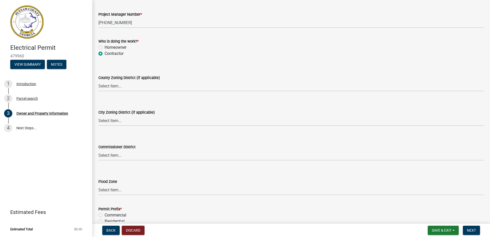
scroll to position [892, 0]
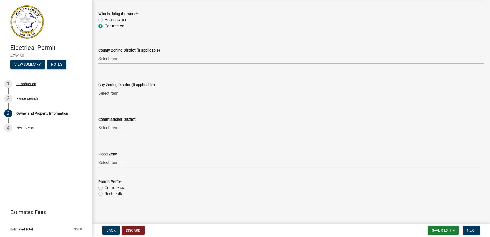
click at [105, 195] on label "Residential" at bounding box center [115, 194] width 20 height 6
click at [105, 194] on input "Residential" at bounding box center [106, 192] width 3 height 3
radio input "true"
click at [472, 231] on span "Next" at bounding box center [471, 230] width 9 height 4
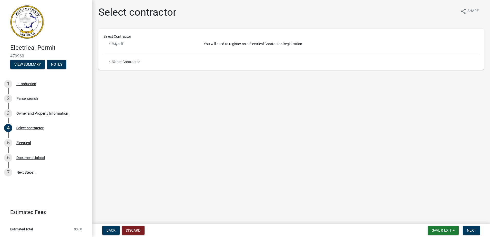
click at [110, 60] on input "radio" at bounding box center [110, 61] width 3 height 3
radio input "true"
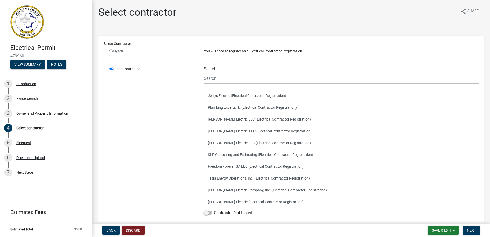
scroll to position [26, 0]
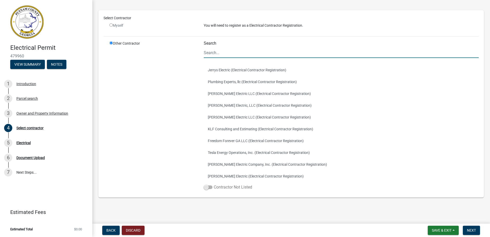
click at [208, 186] on span at bounding box center [208, 187] width 9 height 4
click at [214, 184] on input "Contractor Not Listed" at bounding box center [214, 184] width 0 height 0
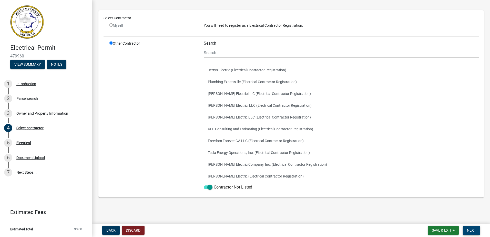
click at [471, 230] on span "Next" at bounding box center [471, 230] width 9 height 4
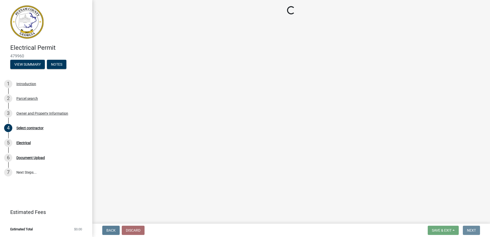
scroll to position [0, 0]
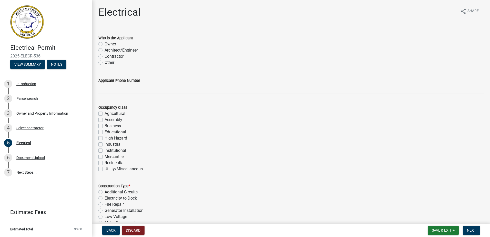
click at [105, 55] on label "Contractor" at bounding box center [114, 56] width 19 height 6
click at [105, 55] on input "Contractor" at bounding box center [106, 54] width 3 height 3
radio input "true"
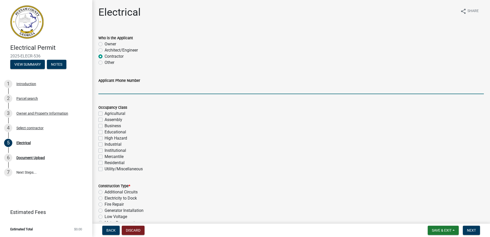
click at [104, 88] on input "Applicant Phone Number" at bounding box center [291, 89] width 386 height 11
type input "7706706718"
type input "7834"
type input "200"
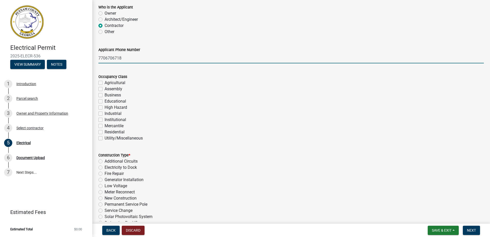
scroll to position [51, 0]
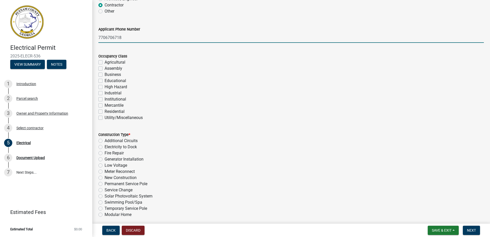
click at [105, 112] on label "Residential" at bounding box center [115, 111] width 20 height 6
click at [105, 112] on input "Residential" at bounding box center [106, 109] width 3 height 3
checkbox input "true"
checkbox input "false"
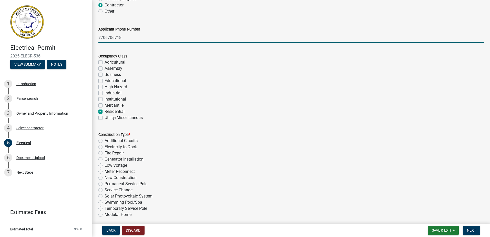
checkbox input "false"
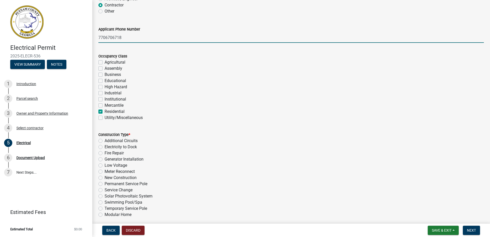
checkbox input "false"
checkbox input "true"
checkbox input "false"
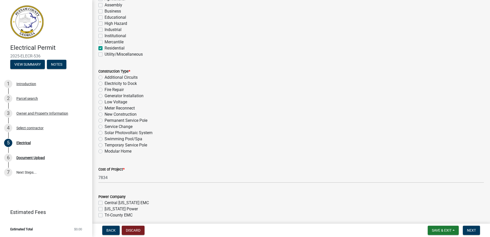
scroll to position [128, 0]
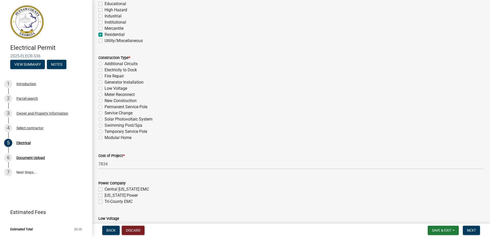
click at [105, 130] on label "Temporary Service Pole" at bounding box center [126, 131] width 43 height 6
click at [105, 130] on input "Temporary Service Pole" at bounding box center [106, 129] width 3 height 3
radio input "true"
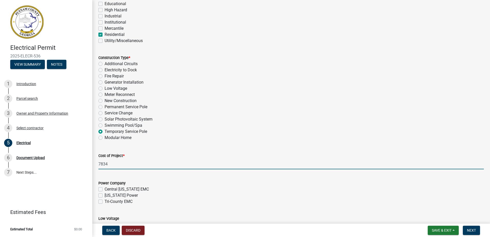
click at [115, 164] on input "7834" at bounding box center [291, 164] width 386 height 11
type input "7283"
click at [105, 203] on label "Tri-County EMC" at bounding box center [119, 201] width 28 height 6
click at [105, 202] on input "Tri-County EMC" at bounding box center [106, 199] width 3 height 3
checkbox input "true"
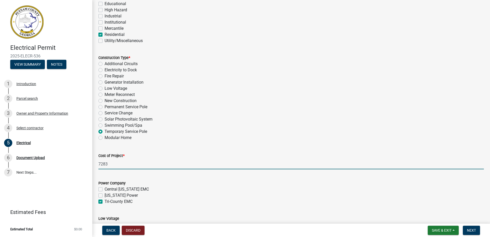
checkbox input "false"
checkbox input "true"
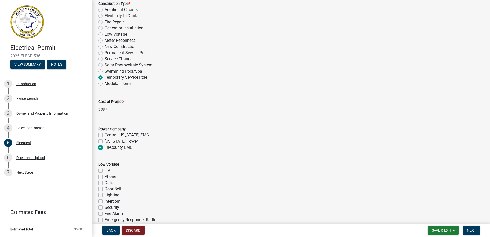
scroll to position [205, 0]
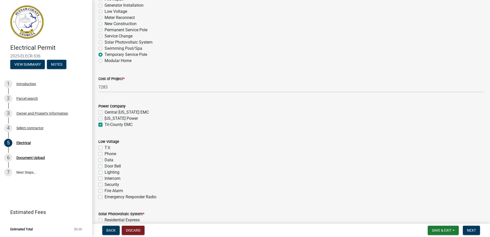
click at [105, 148] on label "T.V." at bounding box center [108, 148] width 6 height 6
click at [105, 148] on input "T.V." at bounding box center [106, 146] width 3 height 3
click at [105, 154] on label "Phone" at bounding box center [111, 154] width 12 height 6
click at [105, 154] on input "Phone" at bounding box center [106, 152] width 3 height 3
click at [105, 158] on label "Data" at bounding box center [109, 160] width 9 height 6
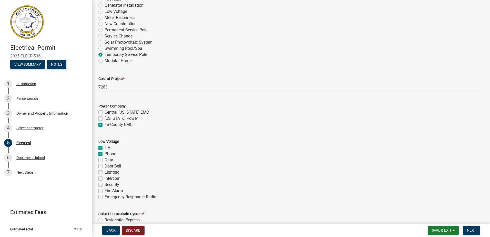
click at [105, 158] on input "Data" at bounding box center [106, 158] width 3 height 3
click at [105, 164] on label "Door Bell" at bounding box center [113, 166] width 16 height 6
click at [105, 164] on input "Door Bell" at bounding box center [106, 164] width 3 height 3
click at [105, 173] on label "Lighting" at bounding box center [112, 172] width 15 height 6
click at [105, 173] on input "Lighting" at bounding box center [106, 170] width 3 height 3
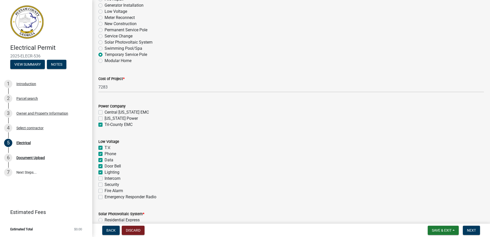
click at [105, 191] on label "Fire Alarm" at bounding box center [114, 191] width 18 height 6
click at [105, 191] on input "Fire Alarm" at bounding box center [106, 189] width 3 height 3
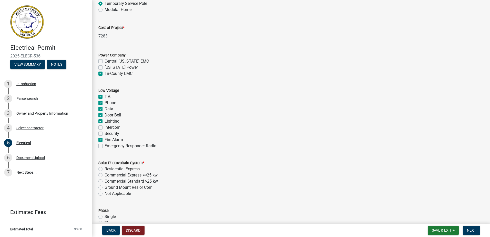
scroll to position [282, 0]
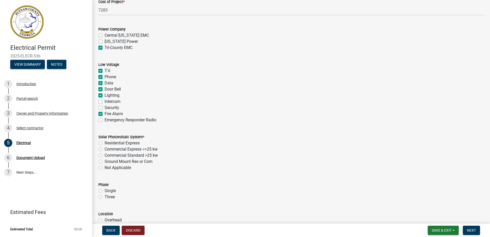
click at [105, 167] on label "Not Applicable" at bounding box center [118, 168] width 26 height 6
click at [105, 167] on input "Not Applicable" at bounding box center [106, 166] width 3 height 3
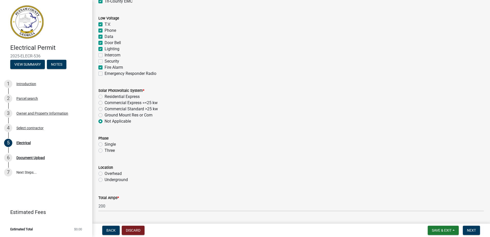
scroll to position [359, 0]
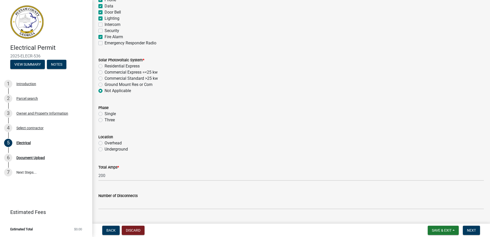
click at [105, 148] on label "Underground" at bounding box center [116, 149] width 23 height 6
click at [105, 148] on input "Underground" at bounding box center [106, 147] width 3 height 3
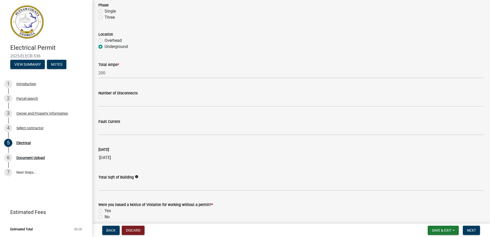
scroll to position [484, 0]
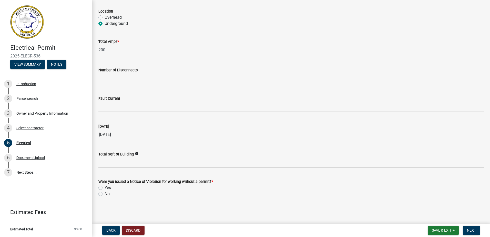
click at [105, 193] on label "No" at bounding box center [107, 194] width 5 height 6
click at [105, 193] on input "No" at bounding box center [106, 192] width 3 height 3
click at [478, 232] on button "Next" at bounding box center [471, 230] width 17 height 9
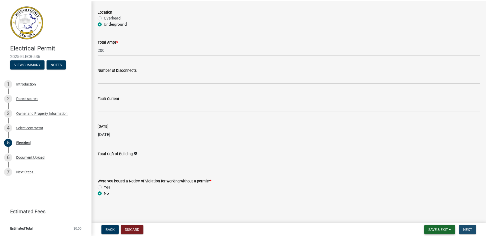
scroll to position [0, 0]
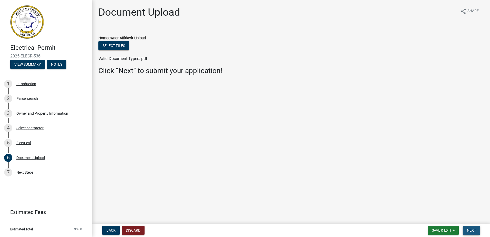
click at [466, 232] on button "Next" at bounding box center [471, 230] width 17 height 9
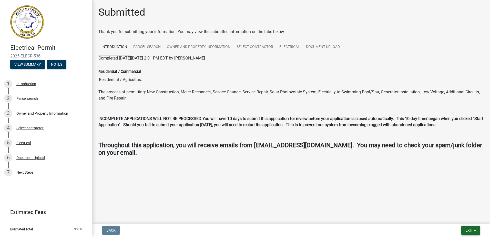
click at [474, 232] on button "Exit" at bounding box center [470, 230] width 19 height 9
click at [465, 220] on button "Save & Exit" at bounding box center [459, 217] width 41 height 12
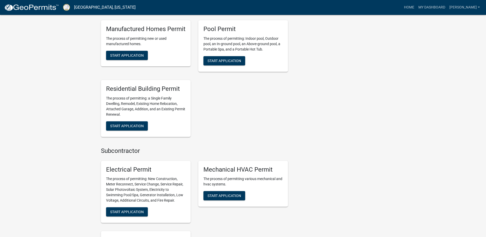
scroll to position [282, 0]
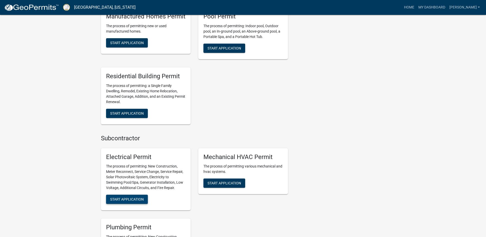
click at [131, 197] on span "Start Application" at bounding box center [127, 199] width 34 height 4
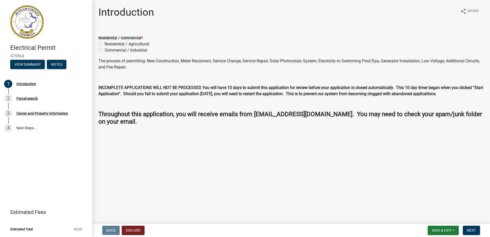
click at [105, 45] on label "Residential / Agricultural" at bounding box center [127, 44] width 45 height 6
click at [105, 44] on input "Residential / Agricultural" at bounding box center [106, 42] width 3 height 3
drag, startPoint x: 469, startPoint y: 229, endPoint x: 466, endPoint y: 229, distance: 3.3
click at [469, 229] on span "Next" at bounding box center [471, 230] width 9 height 4
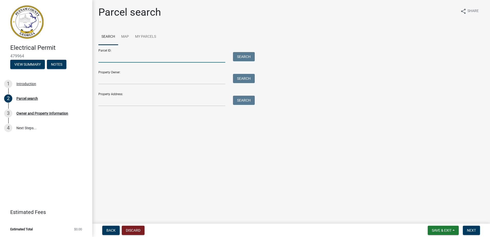
click at [170, 59] on input "Parcel ID:" at bounding box center [161, 57] width 127 height 11
click at [242, 59] on button "Search" at bounding box center [244, 56] width 22 height 9
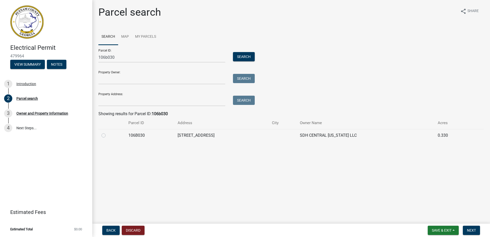
click at [108, 132] on label at bounding box center [108, 132] width 0 height 0
click at [108, 134] on input "radio" at bounding box center [109, 133] width 3 height 3
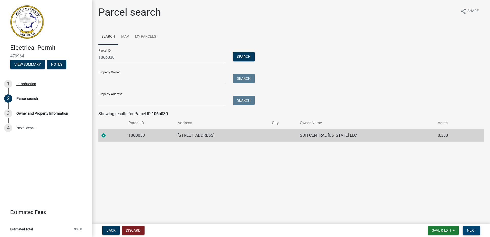
click at [471, 230] on span "Next" at bounding box center [471, 230] width 9 height 4
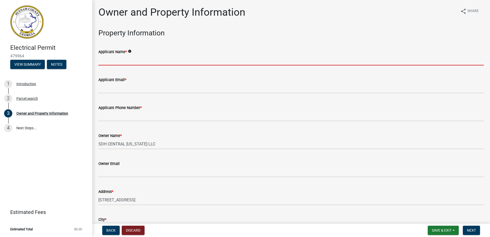
click at [110, 61] on input "Applicant Name *" at bounding box center [291, 60] width 386 height 11
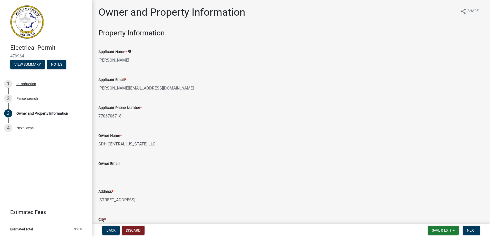
scroll to position [611, 0]
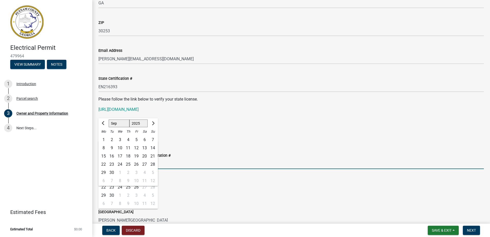
click at [236, 163] on input "25-00094" at bounding box center [291, 163] width 386 height 11
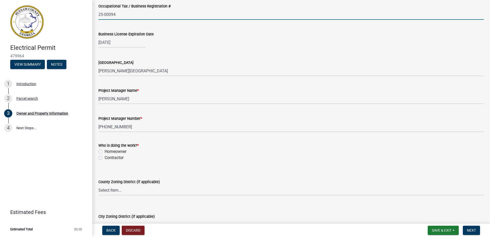
scroll to position [765, 0]
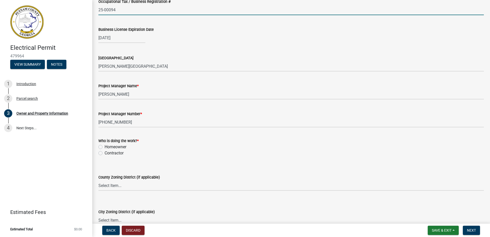
click at [105, 153] on label "Contractor" at bounding box center [114, 153] width 19 height 6
click at [105, 153] on input "Contractor" at bounding box center [106, 151] width 3 height 3
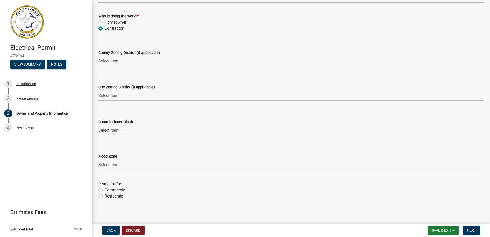
scroll to position [892, 0]
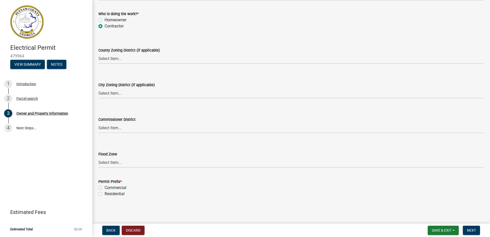
click at [105, 194] on label "Residential" at bounding box center [115, 194] width 20 height 6
click at [105, 194] on input "Residential" at bounding box center [106, 192] width 3 height 3
click at [471, 234] on button "Next" at bounding box center [471, 230] width 17 height 9
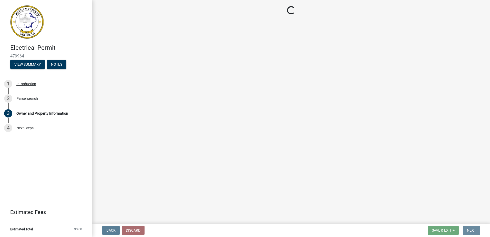
scroll to position [0, 0]
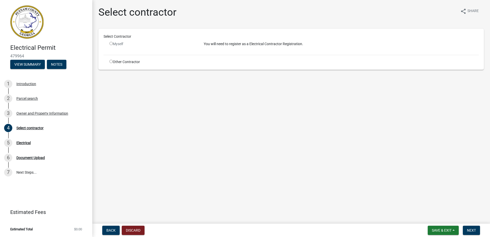
click at [113, 63] on div "Other Contractor" at bounding box center [153, 61] width 94 height 5
click at [112, 62] on input "radio" at bounding box center [110, 61] width 3 height 3
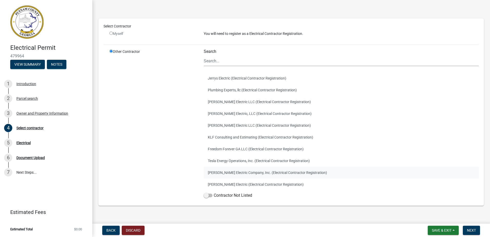
scroll to position [26, 0]
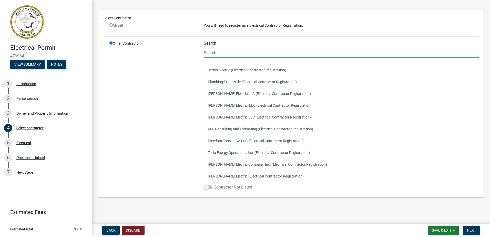
click at [205, 187] on span at bounding box center [208, 187] width 9 height 4
click at [214, 184] on input "Contractor Not Listed" at bounding box center [214, 184] width 0 height 0
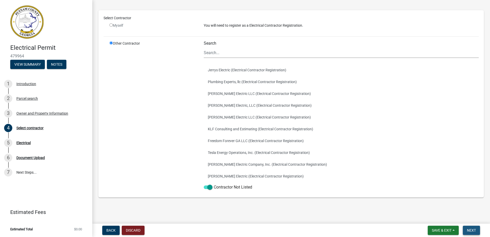
click at [475, 229] on span "Next" at bounding box center [471, 230] width 9 height 4
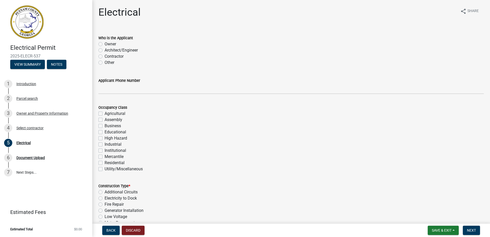
click at [105, 57] on label "Contractor" at bounding box center [114, 56] width 19 height 6
click at [105, 57] on input "Contractor" at bounding box center [106, 54] width 3 height 3
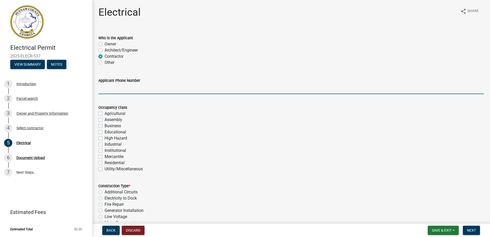
click at [110, 93] on input "Applicant Phone Number" at bounding box center [291, 89] width 386 height 11
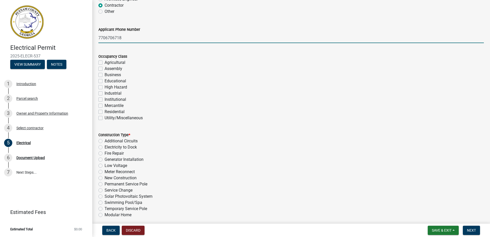
scroll to position [51, 0]
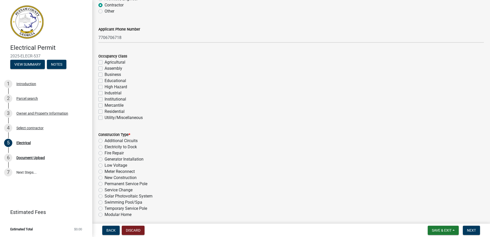
click at [105, 111] on label "Residential" at bounding box center [115, 111] width 20 height 6
click at [105, 111] on input "Residential" at bounding box center [106, 109] width 3 height 3
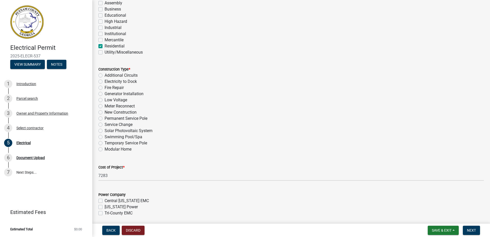
scroll to position [128, 0]
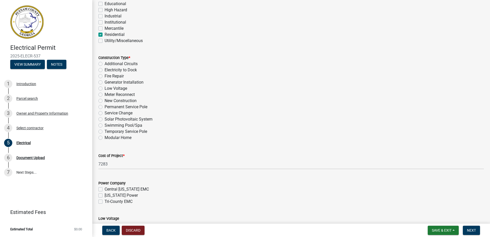
click at [105, 101] on label "New Construction" at bounding box center [121, 101] width 32 height 6
click at [105, 101] on input "New Construction" at bounding box center [106, 99] width 3 height 3
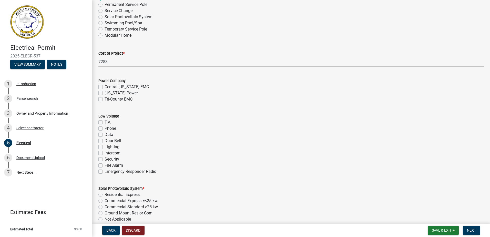
scroll to position [231, 0]
click at [105, 100] on label "Tri-County EMC" at bounding box center [119, 99] width 28 height 6
click at [105, 99] on input "Tri-County EMC" at bounding box center [106, 97] width 3 height 3
click at [105, 121] on label "T.V." at bounding box center [108, 122] width 6 height 6
click at [105, 121] on input "T.V." at bounding box center [106, 120] width 3 height 3
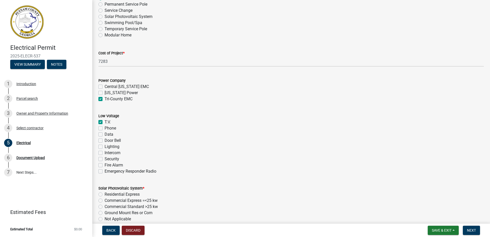
click at [105, 127] on label "Phone" at bounding box center [111, 128] width 12 height 6
click at [105, 127] on input "Phone" at bounding box center [106, 126] width 3 height 3
click at [105, 133] on label "Data" at bounding box center [109, 134] width 9 height 6
click at [105, 133] on input "Data" at bounding box center [106, 132] width 3 height 3
click at [105, 140] on label "Door Bell" at bounding box center [113, 140] width 16 height 6
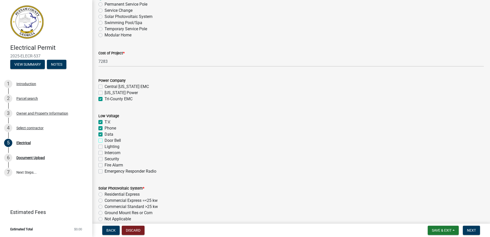
click at [105, 140] on input "Door Bell" at bounding box center [106, 138] width 3 height 3
click at [105, 148] on label "Lighting" at bounding box center [112, 147] width 15 height 6
click at [105, 147] on input "Lighting" at bounding box center [106, 145] width 3 height 3
drag, startPoint x: 101, startPoint y: 164, endPoint x: 112, endPoint y: 157, distance: 12.5
click at [105, 164] on label "Fire Alarm" at bounding box center [114, 165] width 18 height 6
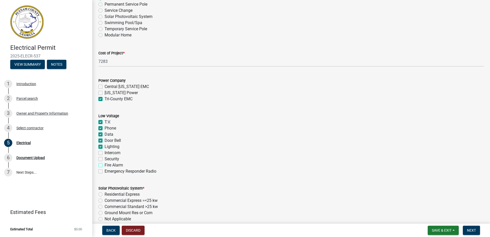
click at [105, 164] on input "Fire Alarm" at bounding box center [106, 163] width 3 height 3
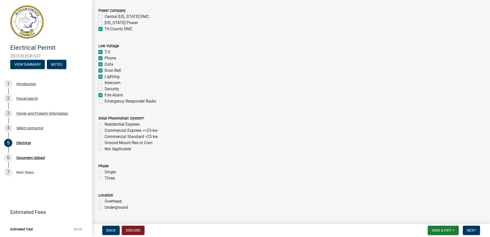
scroll to position [308, 0]
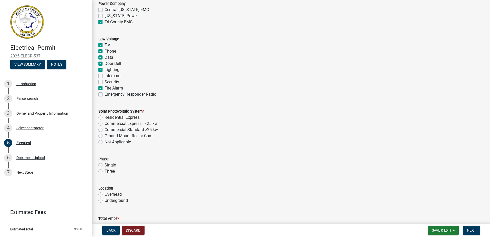
click at [105, 140] on label "Not Applicable" at bounding box center [118, 142] width 26 height 6
click at [105, 140] on input "Not Applicable" at bounding box center [106, 140] width 3 height 3
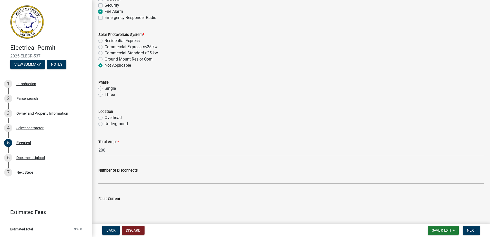
scroll to position [384, 0]
click at [105, 123] on label "Underground" at bounding box center [116, 123] width 23 height 6
click at [105, 123] on input "Underground" at bounding box center [106, 121] width 3 height 3
click at [105, 123] on label "Underground" at bounding box center [116, 123] width 23 height 6
click at [105, 123] on input "Underground" at bounding box center [106, 121] width 3 height 3
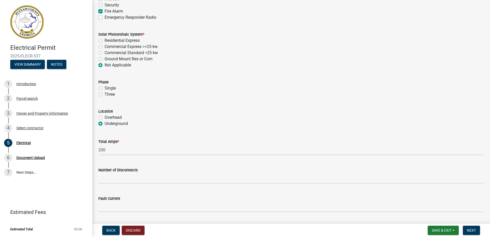
click at [103, 118] on div "Overhead" at bounding box center [291, 117] width 386 height 6
click at [105, 117] on label "Overhead" at bounding box center [113, 117] width 17 height 6
click at [105, 117] on input "Overhead" at bounding box center [106, 115] width 3 height 3
click at [105, 124] on label "Underground" at bounding box center [116, 123] width 23 height 6
click at [105, 124] on input "Underground" at bounding box center [106, 121] width 3 height 3
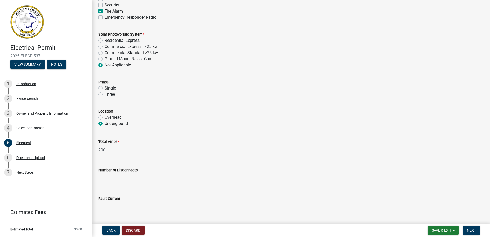
click at [105, 118] on label "Overhead" at bounding box center [113, 117] width 17 height 6
click at [105, 118] on input "Overhead" at bounding box center [106, 115] width 3 height 3
click at [105, 122] on label "Underground" at bounding box center [116, 123] width 23 height 6
click at [105, 122] on input "Underground" at bounding box center [106, 121] width 3 height 3
click at [105, 125] on label "Underground" at bounding box center [116, 123] width 23 height 6
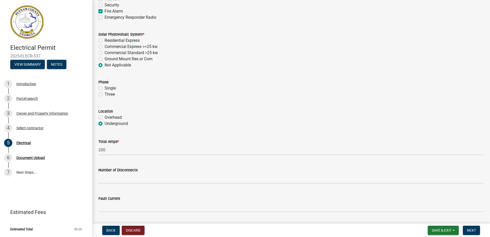
click at [105, 124] on input "Underground" at bounding box center [106, 121] width 3 height 3
click at [105, 125] on label "Underground" at bounding box center [116, 123] width 23 height 6
click at [105, 124] on input "Underground" at bounding box center [106, 121] width 3 height 3
click at [105, 123] on label "Underground" at bounding box center [116, 123] width 23 height 6
click at [105, 123] on input "Underground" at bounding box center [106, 121] width 3 height 3
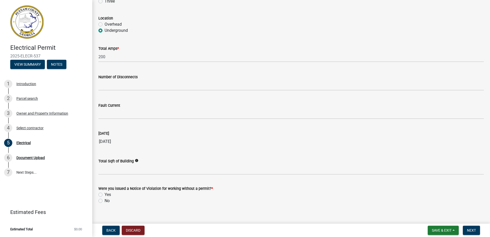
scroll to position [484, 0]
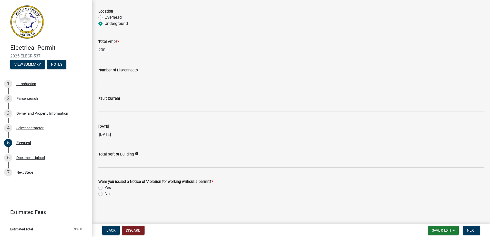
click at [105, 194] on label "No" at bounding box center [107, 194] width 5 height 6
click at [105, 194] on input "No" at bounding box center [106, 192] width 3 height 3
click at [472, 228] on span "Next" at bounding box center [471, 230] width 9 height 4
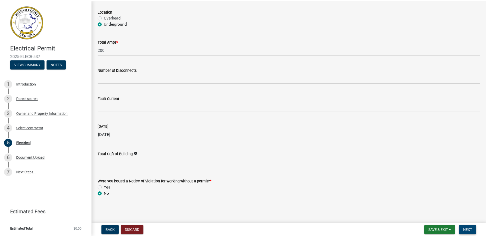
scroll to position [0, 0]
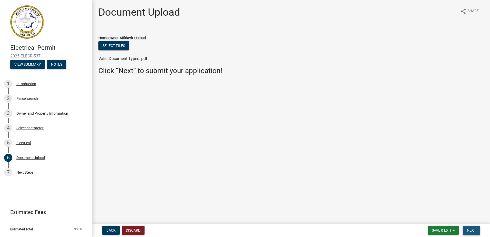
click at [471, 232] on span "Next" at bounding box center [471, 230] width 9 height 4
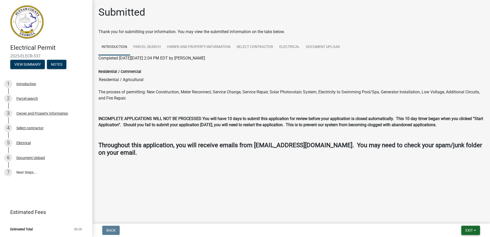
click at [471, 229] on span "Exit" at bounding box center [468, 230] width 7 height 4
click at [459, 218] on button "Save & Exit" at bounding box center [459, 217] width 41 height 12
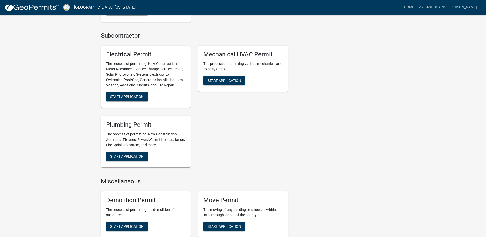
scroll to position [359, 0]
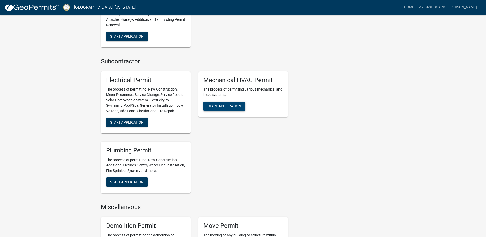
click at [219, 110] on button "Start Application" at bounding box center [225, 106] width 42 height 9
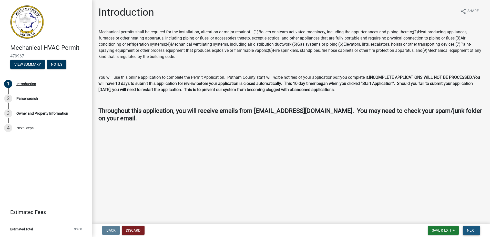
click at [474, 231] on span "Next" at bounding box center [471, 230] width 9 height 4
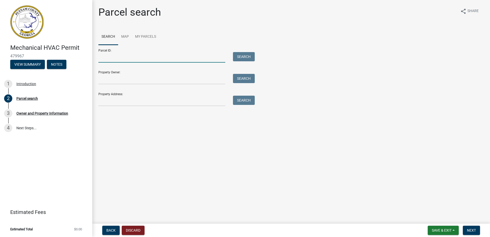
click at [116, 60] on input "Parcel ID:" at bounding box center [161, 57] width 127 height 11
click at [240, 53] on button "Search" at bounding box center [244, 56] width 22 height 9
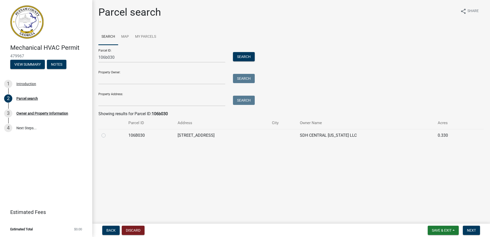
click at [108, 132] on label at bounding box center [108, 132] width 0 height 0
click at [108, 135] on input "radio" at bounding box center [109, 133] width 3 height 3
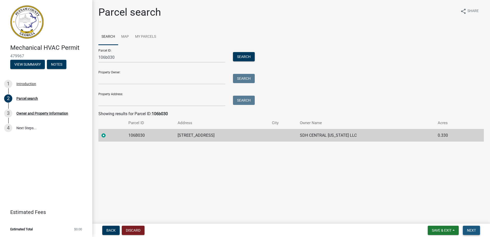
click at [469, 230] on span "Next" at bounding box center [471, 230] width 9 height 4
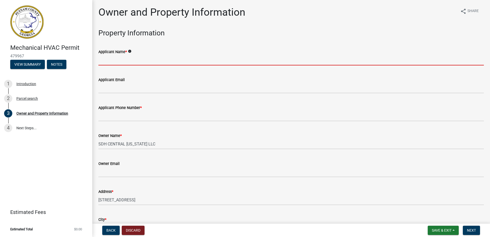
click at [106, 58] on input "Applicant Name *" at bounding box center [291, 60] width 386 height 11
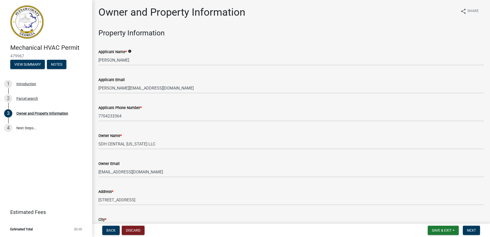
scroll to position [613, 0]
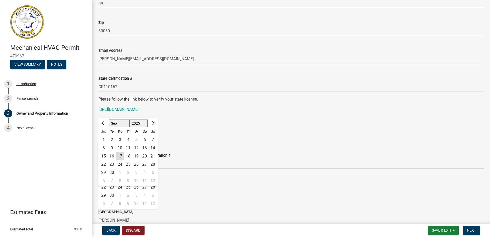
click at [228, 123] on div "State License Expiration Date [DATE] Jan Feb Mar Apr May Jun [DATE] Aug Sep Oct…" at bounding box center [291, 129] width 386 height 24
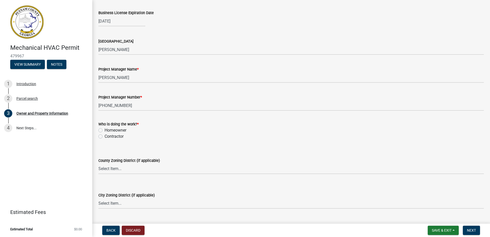
scroll to position [793, 0]
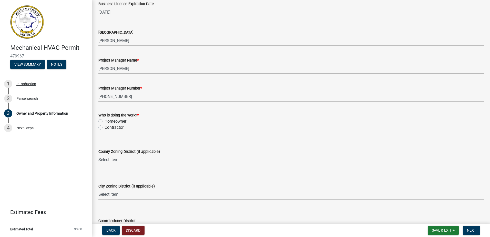
drag, startPoint x: 100, startPoint y: 128, endPoint x: 103, endPoint y: 126, distance: 3.3
click at [105, 127] on label "Contractor" at bounding box center [114, 127] width 19 height 6
click at [105, 127] on input "Contractor" at bounding box center [106, 125] width 3 height 3
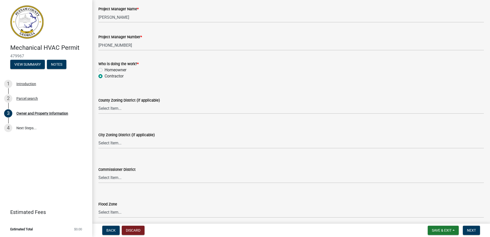
scroll to position [865, 0]
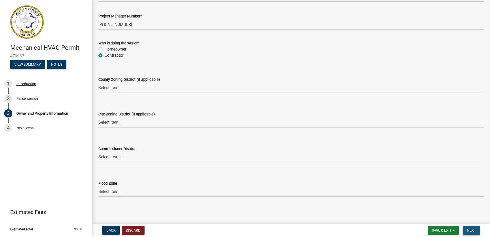
drag, startPoint x: 474, startPoint y: 231, endPoint x: 462, endPoint y: 225, distance: 13.3
click at [474, 231] on span "Next" at bounding box center [471, 230] width 9 height 4
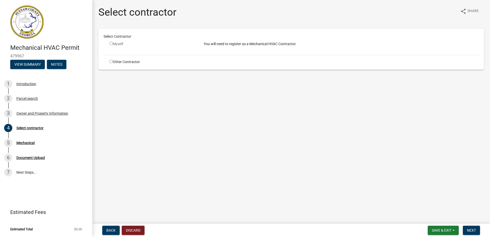
click at [112, 61] on input "radio" at bounding box center [110, 61] width 3 height 3
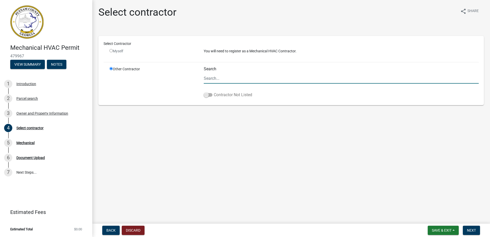
click at [207, 95] on span at bounding box center [208, 95] width 9 height 4
click at [214, 92] on input "Contractor Not Listed" at bounding box center [214, 92] width 0 height 0
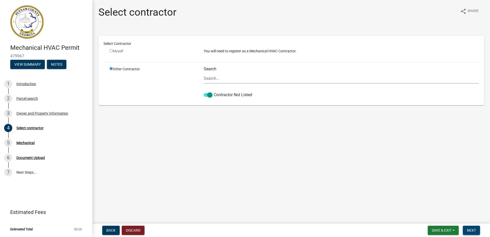
click at [469, 228] on span "Next" at bounding box center [471, 230] width 9 height 4
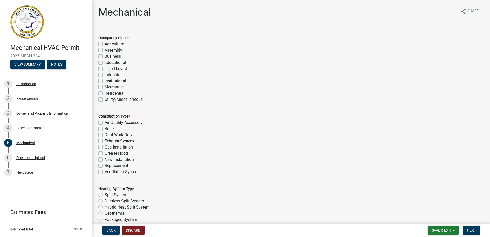
click at [105, 93] on label "Residential" at bounding box center [115, 93] width 20 height 6
click at [105, 93] on input "Residential" at bounding box center [106, 91] width 3 height 3
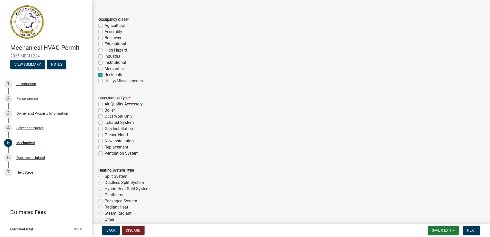
scroll to position [51, 0]
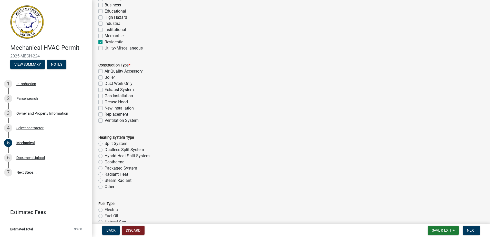
click at [105, 109] on label "New Installation" at bounding box center [119, 108] width 29 height 6
click at [105, 108] on input "New Installation" at bounding box center [106, 106] width 3 height 3
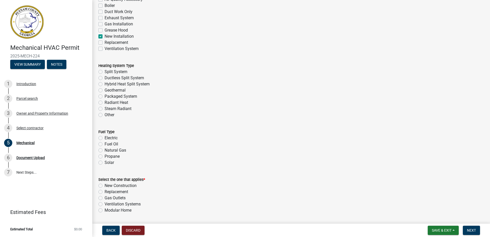
scroll to position [128, 0]
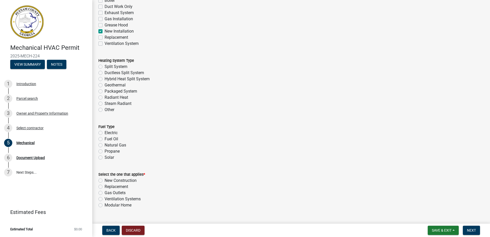
click at [105, 67] on label "Split System" at bounding box center [116, 67] width 23 height 6
click at [105, 67] on input "Split System" at bounding box center [106, 65] width 3 height 3
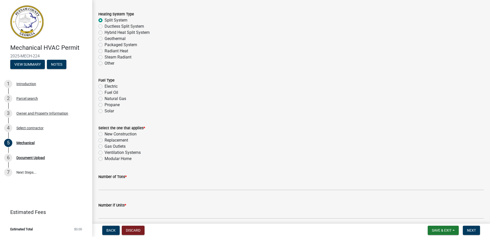
scroll to position [179, 0]
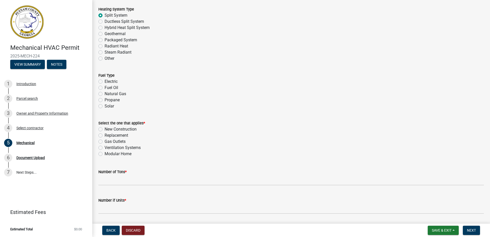
click at [105, 83] on label "Electric" at bounding box center [111, 81] width 13 height 6
click at [105, 82] on input "Electric" at bounding box center [106, 79] width 3 height 3
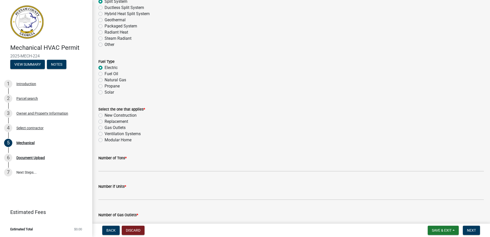
scroll to position [205, 0]
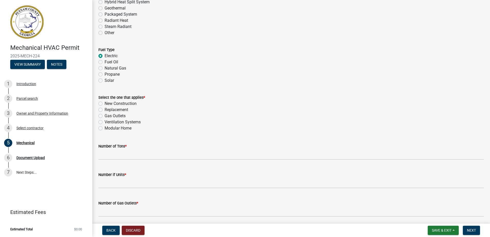
click at [105, 104] on label "New Construction" at bounding box center [121, 103] width 32 height 6
click at [105, 104] on input "New Construction" at bounding box center [106, 101] width 3 height 3
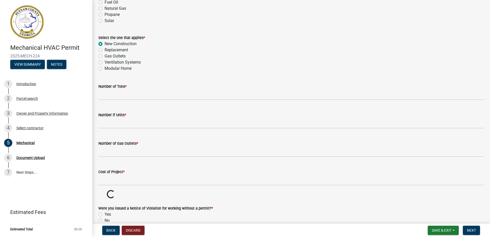
scroll to position [282, 0]
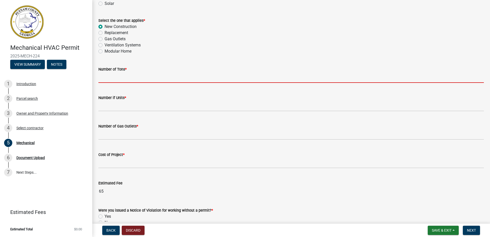
click at [103, 80] on input "text" at bounding box center [291, 77] width 386 height 11
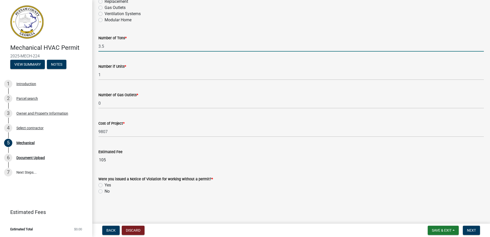
scroll to position [315, 0]
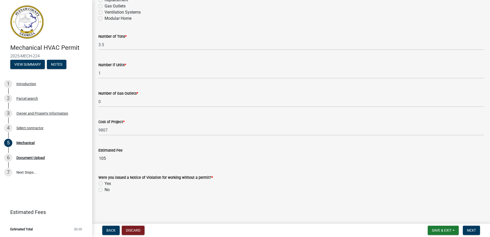
click at [124, 140] on wm-data-entity-input "Cost of Project * 9807" at bounding box center [291, 126] width 386 height 28
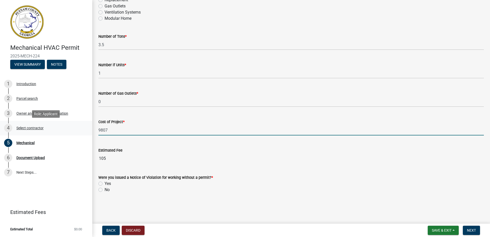
drag, startPoint x: 109, startPoint y: 130, endPoint x: 70, endPoint y: 129, distance: 39.2
click at [70, 129] on div "Mechanical HVAC Permit 2025-MECH-224 View Summary Notes 1 Introduction 2 Parcel…" at bounding box center [245, 118] width 490 height 237
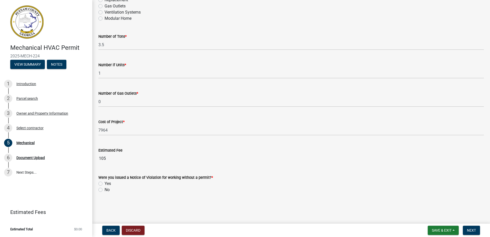
click at [105, 189] on label "No" at bounding box center [107, 190] width 5 height 6
click at [105, 189] on input "No" at bounding box center [106, 188] width 3 height 3
click at [471, 230] on span "Next" at bounding box center [471, 230] width 9 height 4
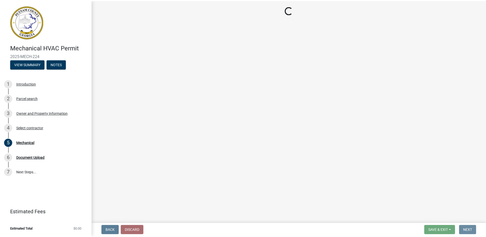
scroll to position [0, 0]
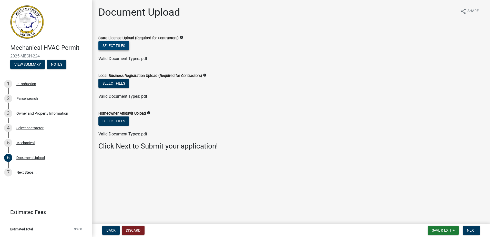
click at [109, 44] on button "Select files" at bounding box center [113, 45] width 31 height 9
click at [112, 45] on button "Select files" at bounding box center [113, 45] width 31 height 9
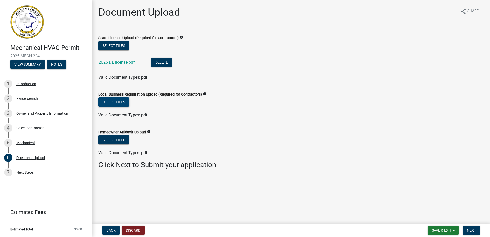
click at [115, 104] on button "Select files" at bounding box center [113, 101] width 31 height 9
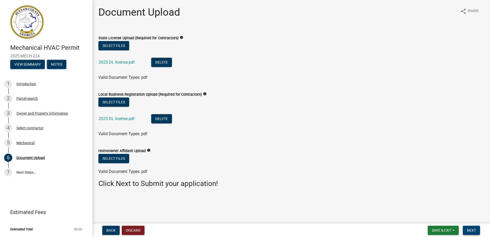
click at [474, 230] on span "Next" at bounding box center [471, 230] width 9 height 4
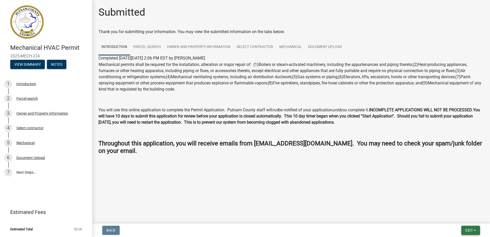
click at [464, 230] on button "Exit" at bounding box center [470, 230] width 19 height 9
click at [453, 217] on button "Save & Exit" at bounding box center [459, 217] width 41 height 12
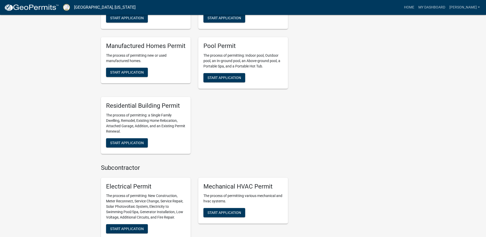
scroll to position [333, 0]
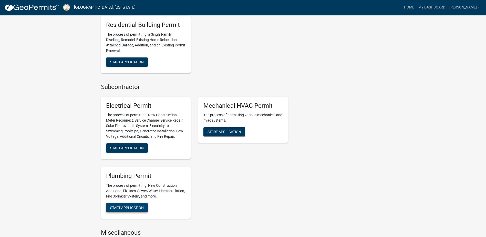
click at [139, 207] on span "Start Application" at bounding box center [127, 208] width 34 height 4
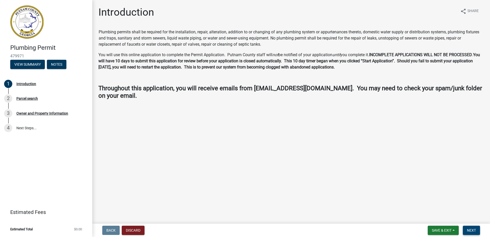
click at [472, 232] on button "Next" at bounding box center [471, 230] width 17 height 9
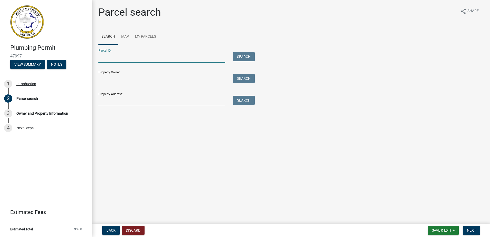
click at [151, 54] on input "Parcel ID:" at bounding box center [161, 57] width 127 height 11
click at [239, 57] on button "Search" at bounding box center [244, 56] width 22 height 9
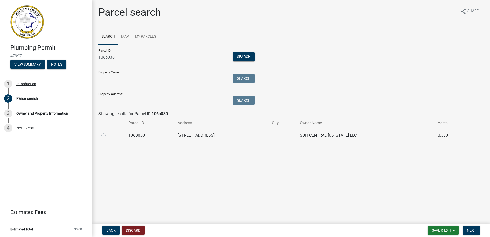
click at [108, 132] on label at bounding box center [108, 132] width 0 height 0
click at [108, 135] on input "radio" at bounding box center [109, 133] width 3 height 3
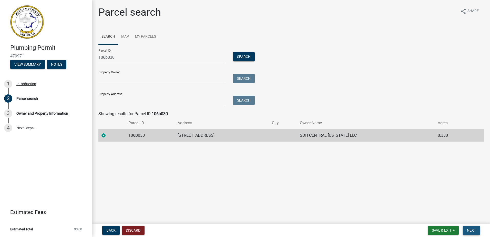
click at [474, 230] on span "Next" at bounding box center [471, 230] width 9 height 4
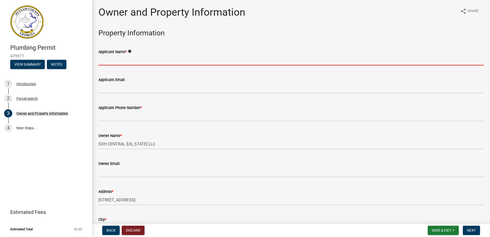
click at [122, 60] on input "Applicant Name *" at bounding box center [291, 60] width 386 height 11
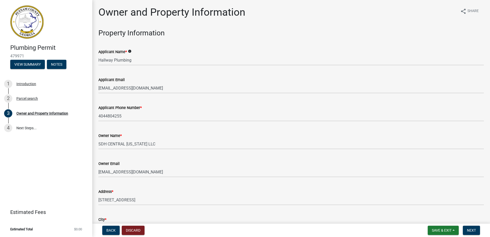
scroll to position [613, 0]
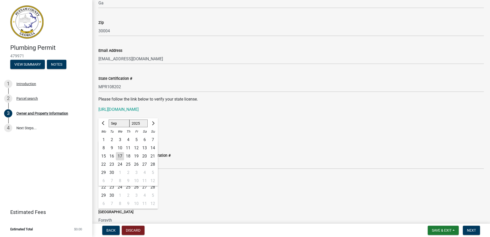
click at [247, 141] on wm-data-entity-input "State License Expiration Date [DATE] Jan Feb Mar Apr May Jun [DATE] Aug Sep Oct…" at bounding box center [291, 131] width 386 height 28
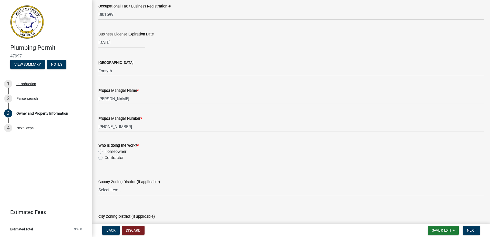
scroll to position [793, 0]
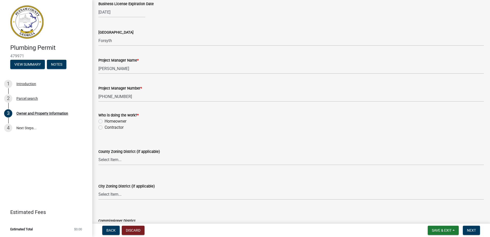
click at [105, 127] on label "Contractor" at bounding box center [114, 127] width 19 height 6
click at [105, 127] on input "Contractor" at bounding box center [106, 125] width 3 height 3
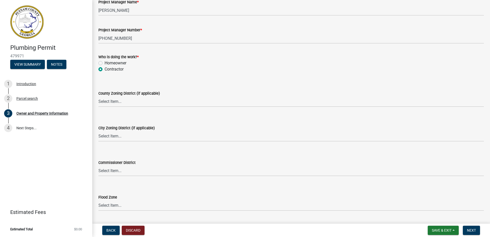
scroll to position [865, 0]
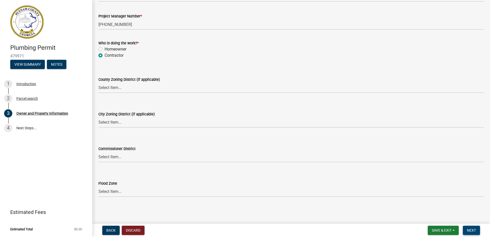
click at [471, 229] on span "Next" at bounding box center [471, 230] width 9 height 4
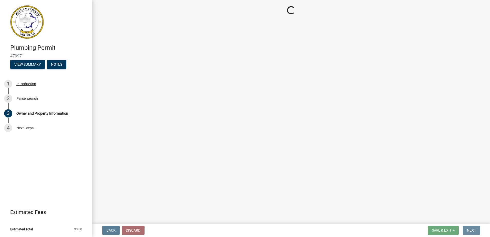
scroll to position [0, 0]
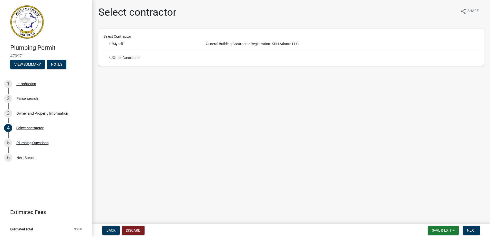
click at [112, 58] on input "radio" at bounding box center [110, 57] width 3 height 3
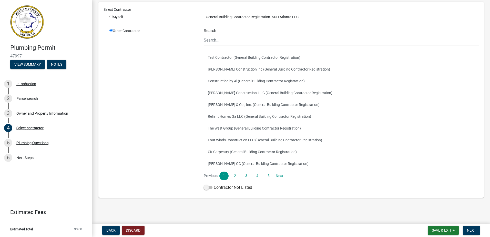
scroll to position [34, 0]
click at [206, 187] on span at bounding box center [208, 187] width 9 height 4
click at [214, 184] on input "Contractor Not Listed" at bounding box center [214, 184] width 0 height 0
click at [471, 227] on button "Next" at bounding box center [471, 230] width 17 height 9
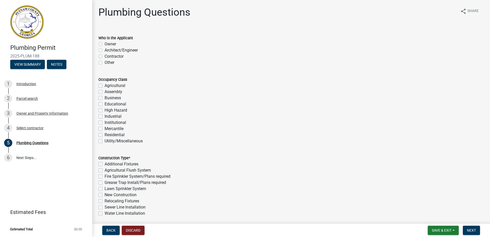
click at [105, 56] on label "Contractor" at bounding box center [114, 56] width 19 height 6
click at [105, 56] on input "Contractor" at bounding box center [106, 54] width 3 height 3
click at [105, 134] on label "Residential" at bounding box center [115, 135] width 20 height 6
click at [105, 134] on input "Residential" at bounding box center [106, 133] width 3 height 3
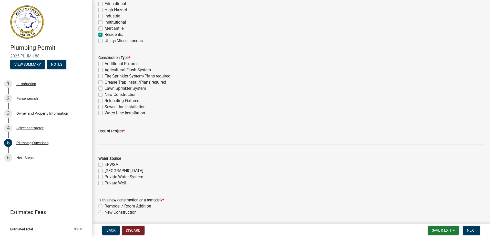
scroll to position [103, 0]
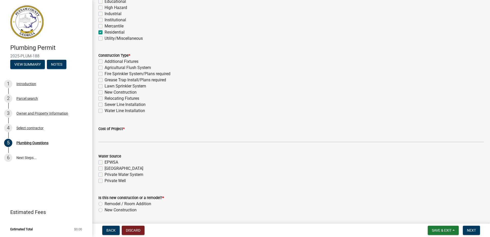
click at [105, 92] on label "New Construction" at bounding box center [121, 92] width 32 height 6
click at [105, 92] on input "New Construction" at bounding box center [106, 90] width 3 height 3
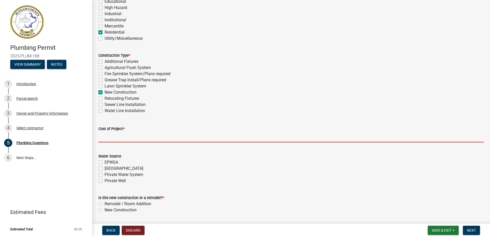
click at [128, 140] on input "text" at bounding box center [291, 137] width 386 height 11
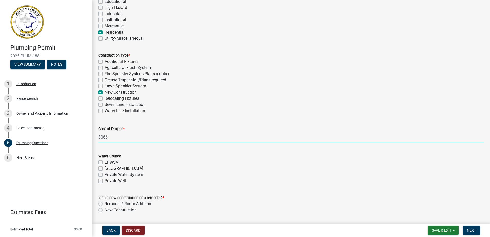
click at [105, 168] on label "[GEOGRAPHIC_DATA]" at bounding box center [124, 168] width 39 height 6
click at [105, 168] on input "[GEOGRAPHIC_DATA]" at bounding box center [106, 166] width 3 height 3
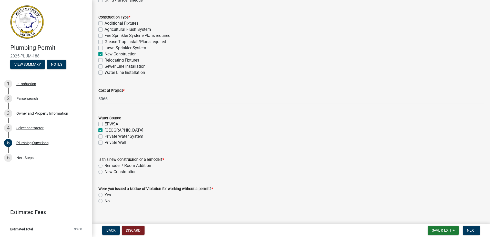
scroll to position [148, 0]
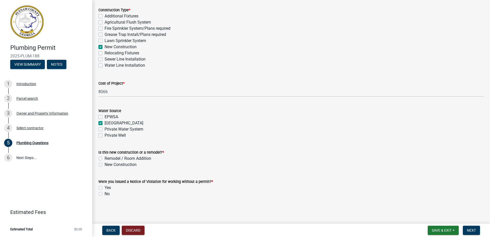
click at [105, 165] on label "New Construction" at bounding box center [121, 164] width 32 height 6
click at [105, 165] on input "New Construction" at bounding box center [106, 162] width 3 height 3
click at [105, 195] on label "No" at bounding box center [107, 194] width 5 height 6
click at [105, 194] on input "No" at bounding box center [106, 192] width 3 height 3
click at [472, 232] on span "Next" at bounding box center [471, 230] width 9 height 4
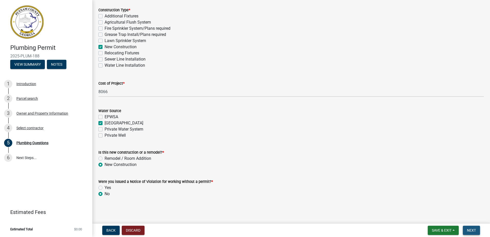
scroll to position [0, 0]
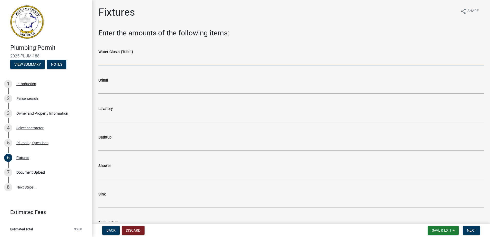
click at [112, 64] on input "text" at bounding box center [291, 60] width 386 height 11
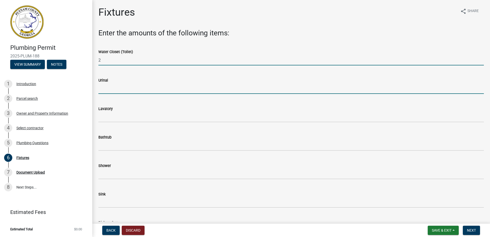
click at [109, 92] on input "text" at bounding box center [291, 88] width 386 height 11
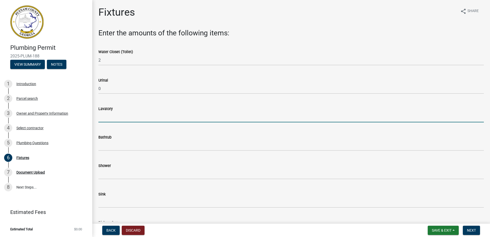
click at [102, 118] on input "text" at bounding box center [291, 117] width 386 height 11
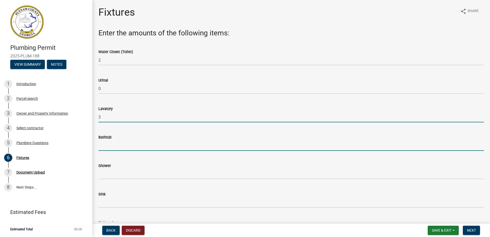
click at [116, 149] on input "text" at bounding box center [291, 145] width 386 height 11
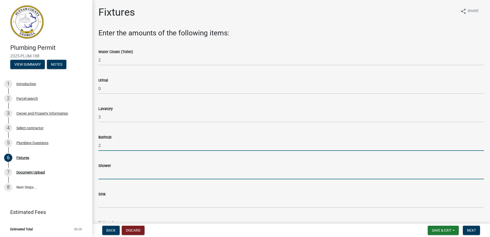
click at [114, 174] on input "text" at bounding box center [291, 174] width 386 height 11
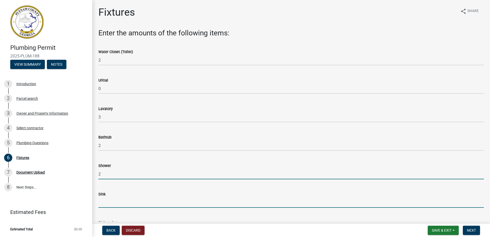
click at [114, 204] on input "text" at bounding box center [291, 202] width 386 height 11
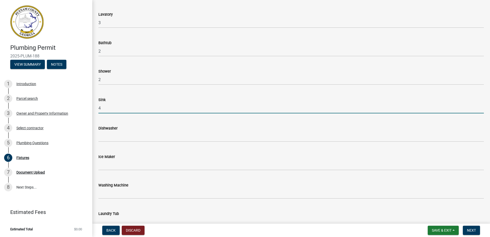
scroll to position [103, 0]
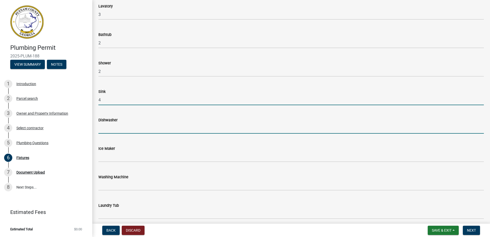
click at [121, 128] on input "text" at bounding box center [291, 128] width 386 height 11
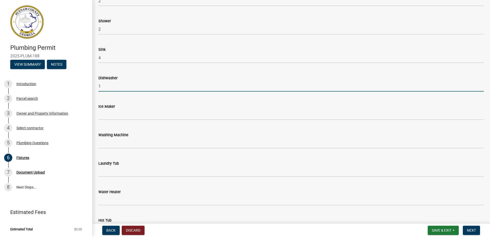
scroll to position [154, 0]
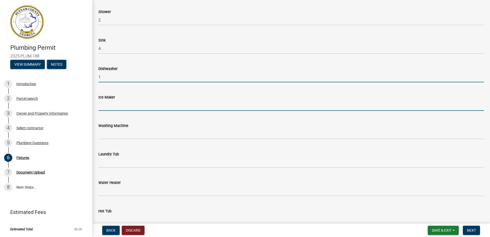
click at [110, 107] on input "text" at bounding box center [291, 105] width 386 height 11
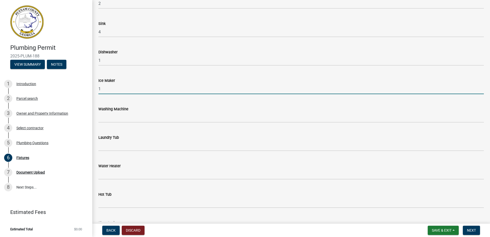
scroll to position [179, 0]
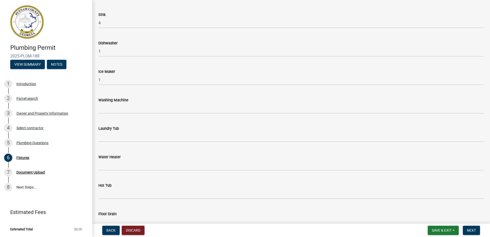
click at [110, 114] on wm-data-entity-input "Washing Machine" at bounding box center [291, 104] width 386 height 28
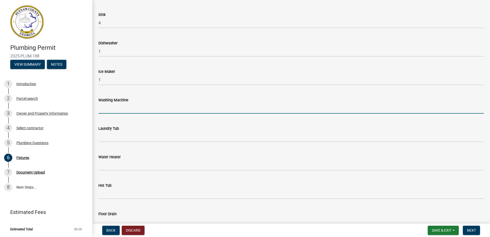
click at [110, 110] on input "text" at bounding box center [291, 108] width 386 height 11
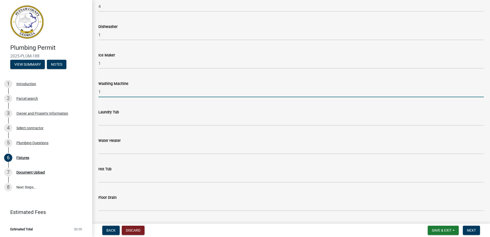
scroll to position [205, 0]
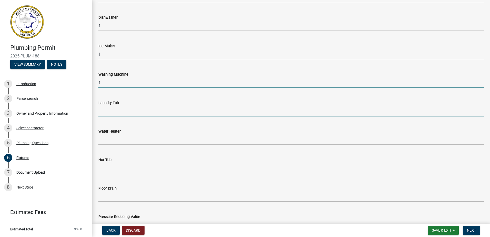
click at [110, 112] on input "text" at bounding box center [291, 111] width 386 height 11
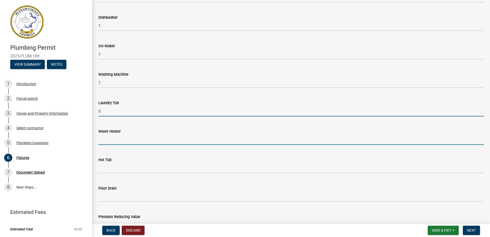
click at [102, 141] on input "text" at bounding box center [291, 139] width 386 height 11
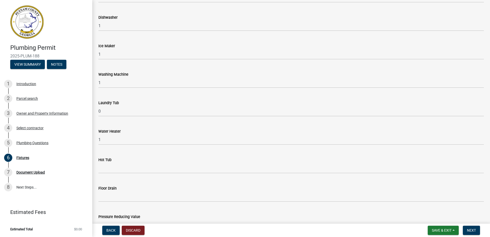
click at [101, 175] on wm-data-entity-input "Hot Tub" at bounding box center [291, 163] width 386 height 28
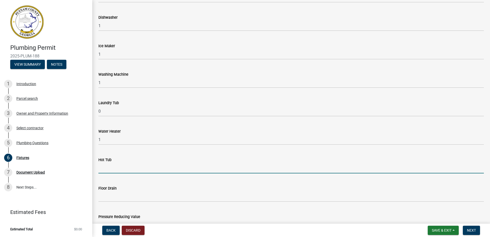
click at [103, 170] on input "text" at bounding box center [291, 168] width 386 height 11
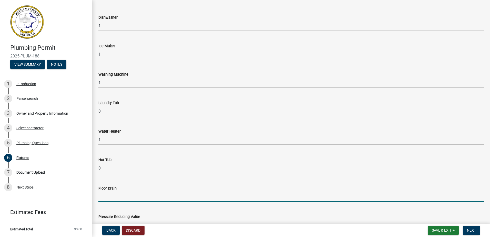
click at [106, 196] on input "text" at bounding box center [291, 196] width 386 height 11
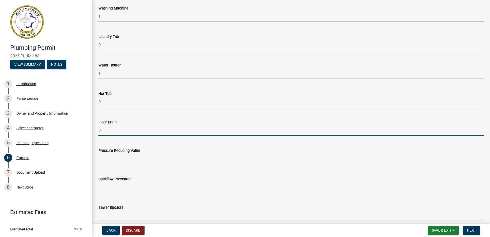
scroll to position [282, 0]
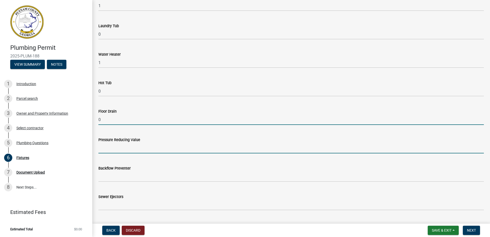
click at [99, 151] on input "text" at bounding box center [291, 148] width 386 height 11
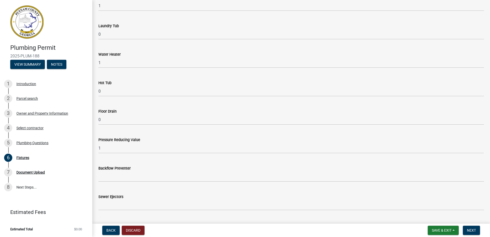
click at [110, 183] on wm-data-entity-input "Backflow Preventer" at bounding box center [291, 172] width 386 height 28
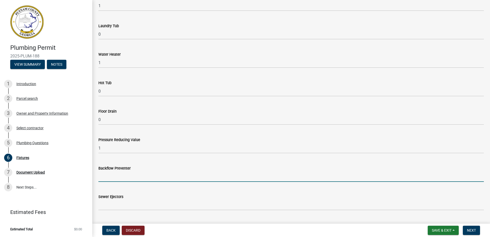
click at [111, 176] on input "text" at bounding box center [291, 176] width 386 height 11
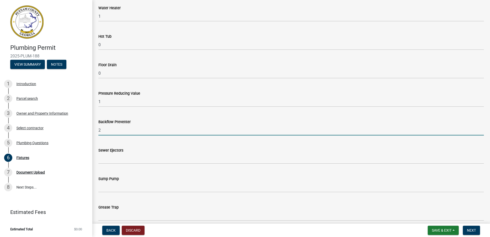
scroll to position [359, 0]
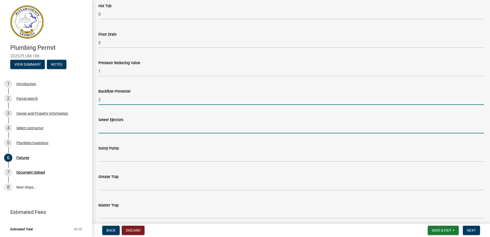
click at [103, 132] on input "text" at bounding box center [291, 128] width 386 height 11
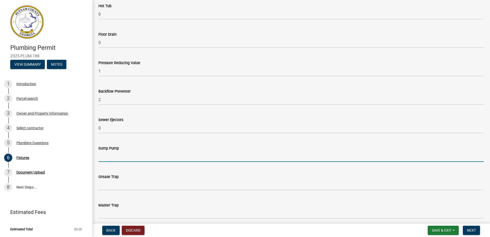
click at [105, 159] on input "text" at bounding box center [291, 156] width 386 height 11
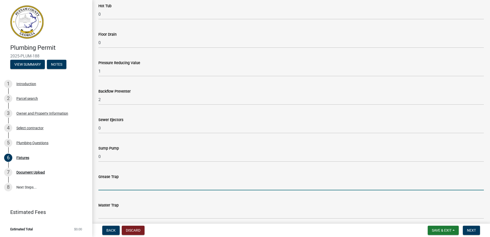
click at [103, 184] on input "text" at bounding box center [291, 185] width 386 height 11
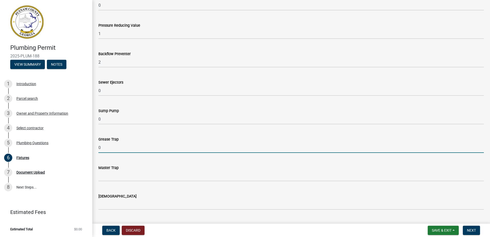
scroll to position [410, 0]
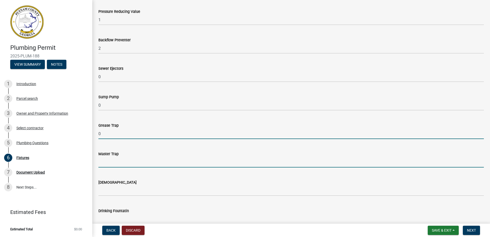
click at [100, 164] on input "text" at bounding box center [291, 162] width 386 height 11
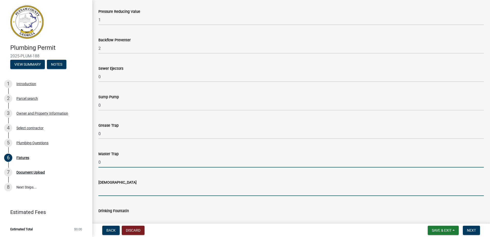
click at [103, 194] on input "text" at bounding box center [291, 190] width 386 height 11
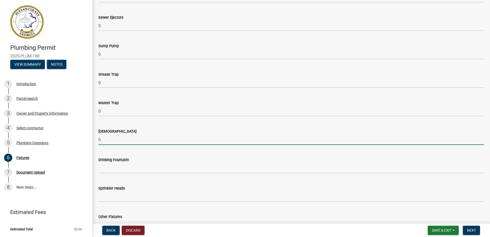
scroll to position [461, 0]
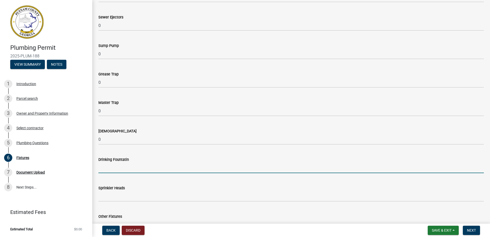
click at [105, 170] on input "text" at bounding box center [291, 168] width 386 height 11
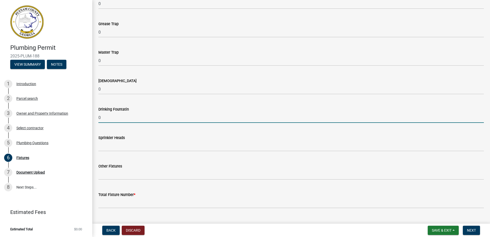
scroll to position [513, 0]
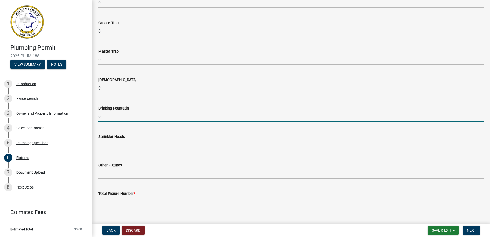
click at [105, 143] on input "text" at bounding box center [291, 145] width 386 height 11
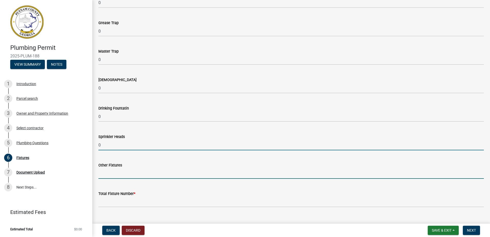
click at [105, 178] on input "text" at bounding box center [291, 173] width 386 height 11
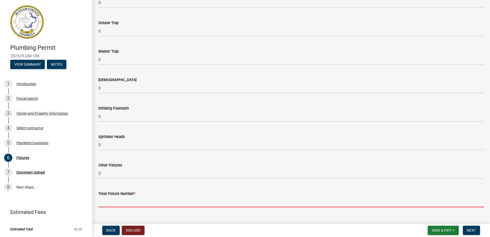
click at [116, 202] on input "text" at bounding box center [291, 202] width 386 height 11
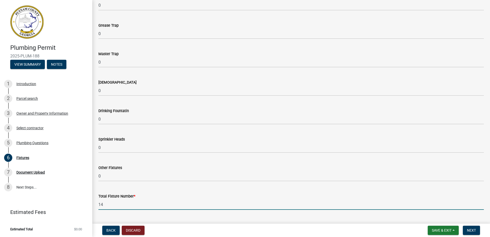
scroll to position [497, 0]
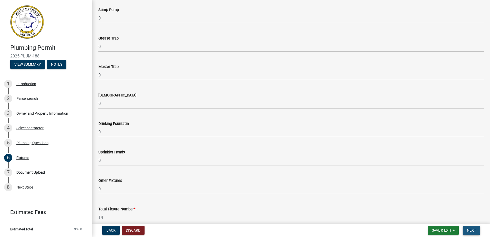
click at [468, 232] on span "Next" at bounding box center [471, 230] width 9 height 4
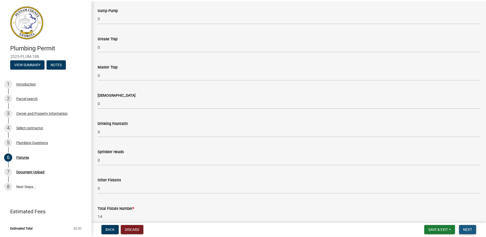
scroll to position [0, 0]
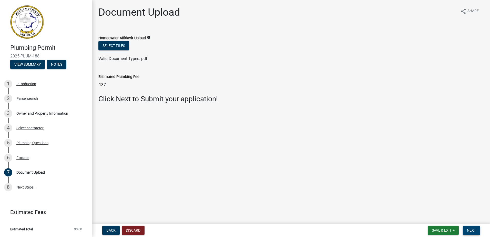
click at [470, 230] on span "Next" at bounding box center [471, 230] width 9 height 4
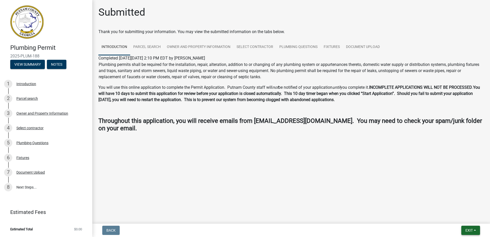
click at [468, 230] on span "Exit" at bounding box center [468, 230] width 7 height 4
click at [453, 218] on button "Save & Exit" at bounding box center [459, 217] width 41 height 12
